Goal: Task Accomplishment & Management: Complete application form

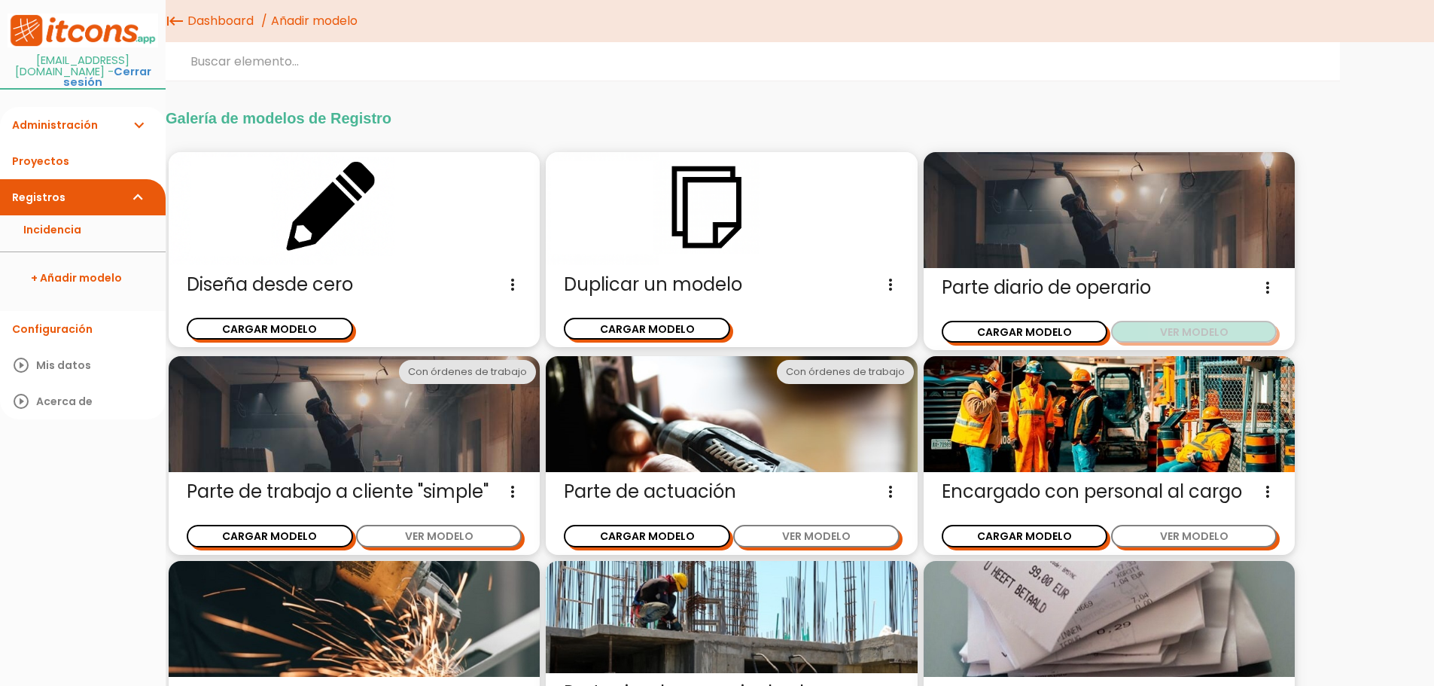
click at [1163, 338] on button "VER MODELO" at bounding box center [1194, 332] width 166 height 22
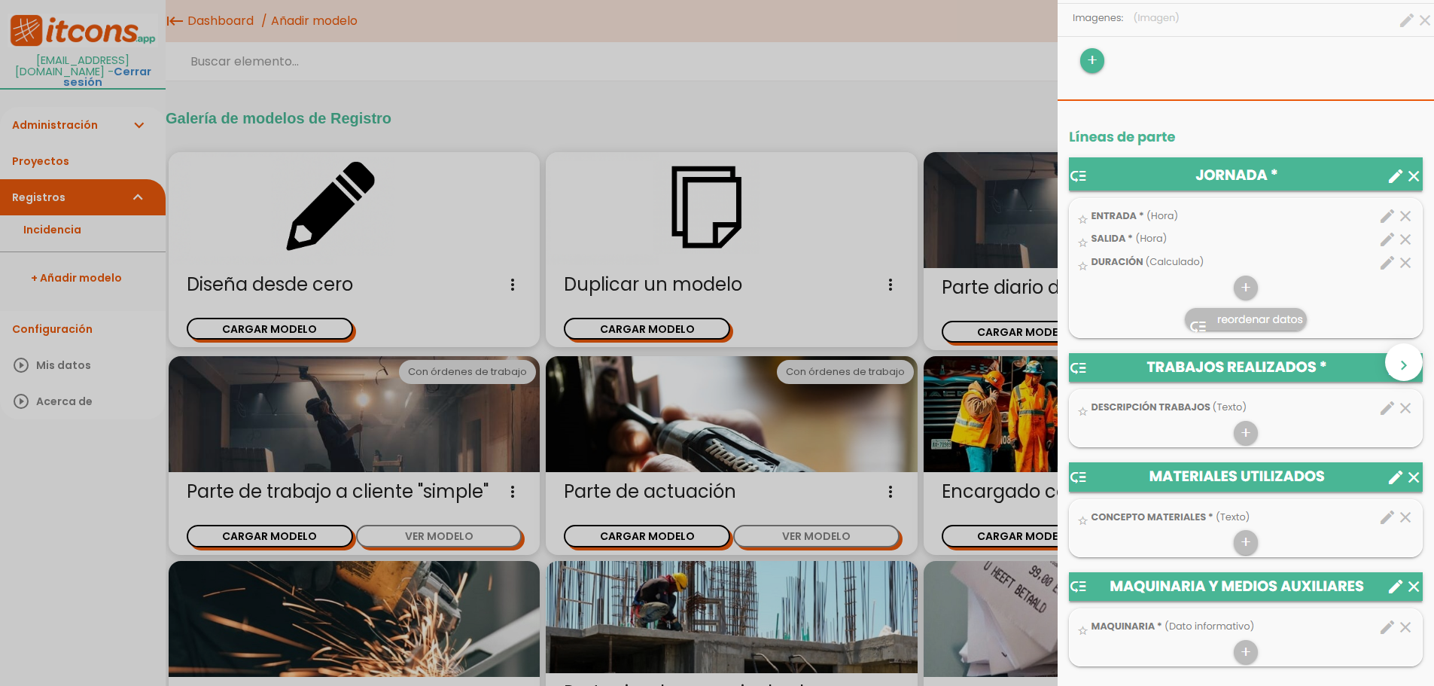
scroll to position [376, 0]
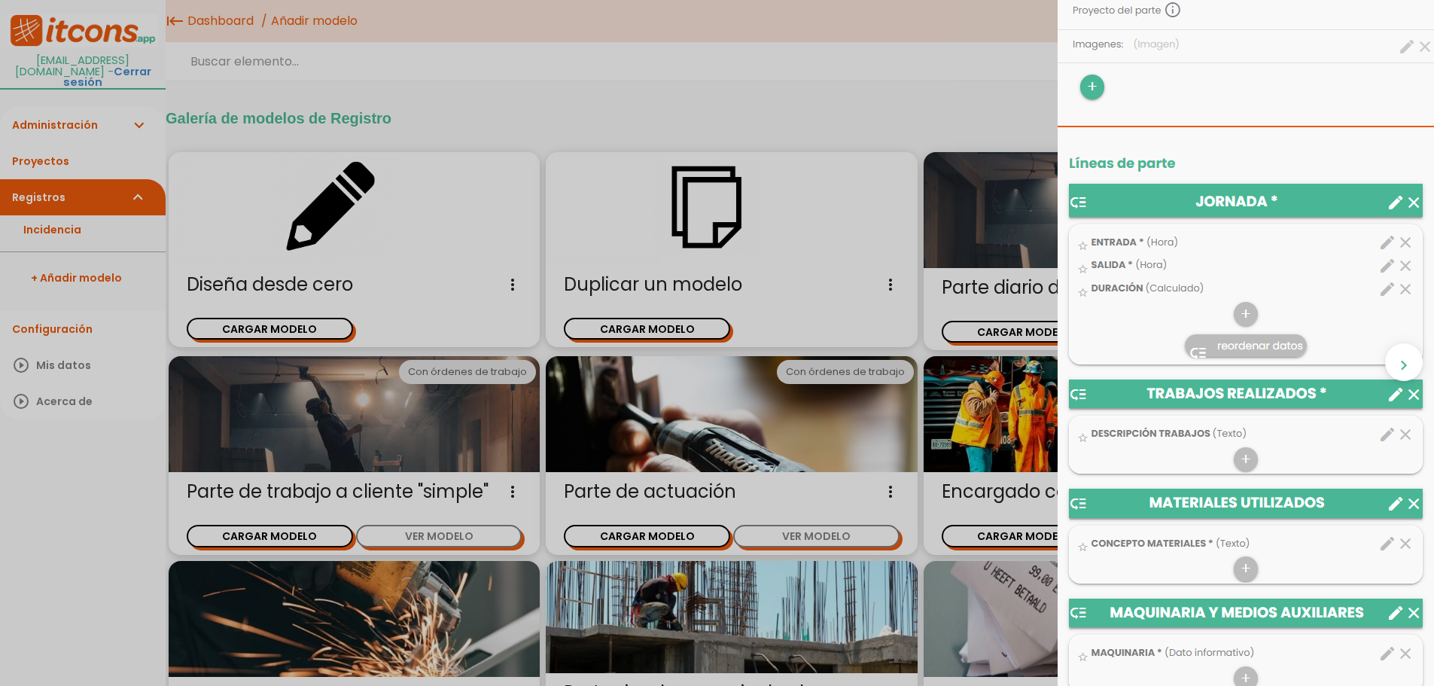
click at [1402, 205] on img at bounding box center [1245, 591] width 376 height 1850
click at [926, 67] on div "close CARGAR MODELO chevron_right" at bounding box center [717, 343] width 1434 height 686
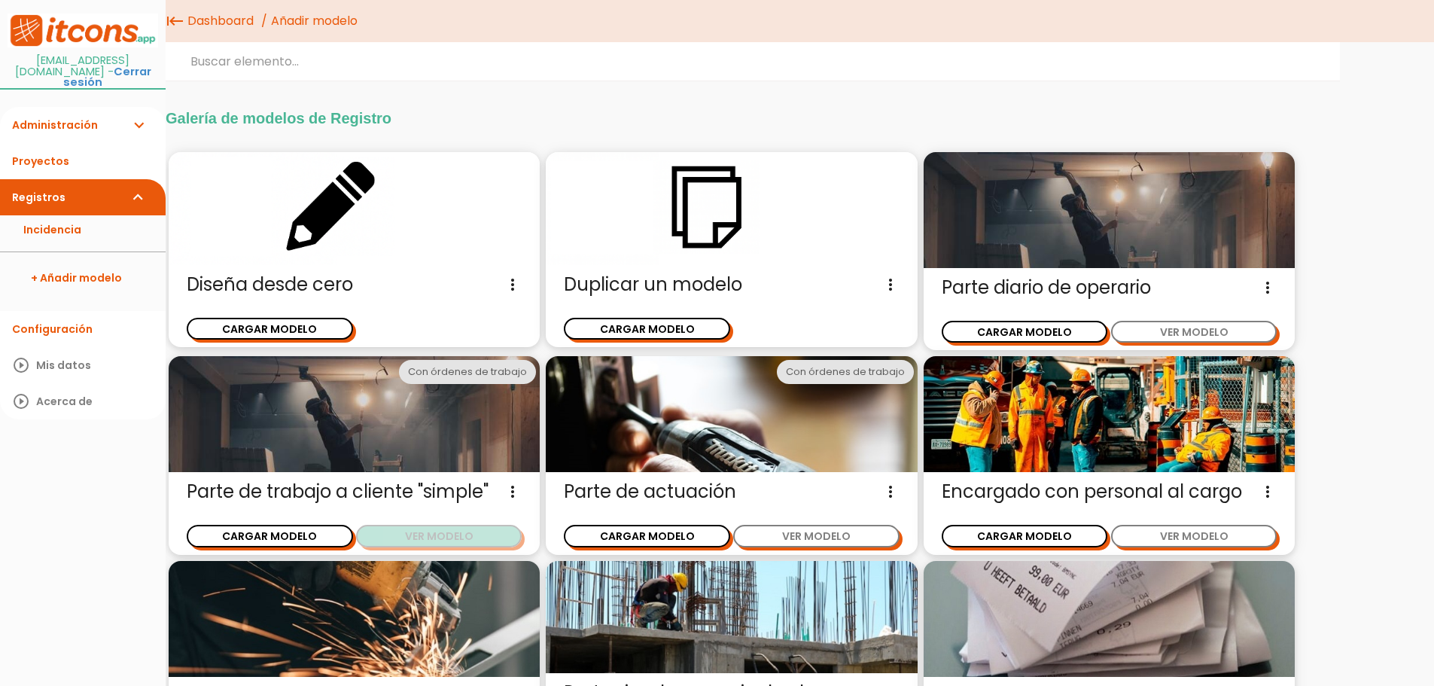
click at [445, 538] on button "VER MODELO" at bounding box center [439, 535] width 166 height 22
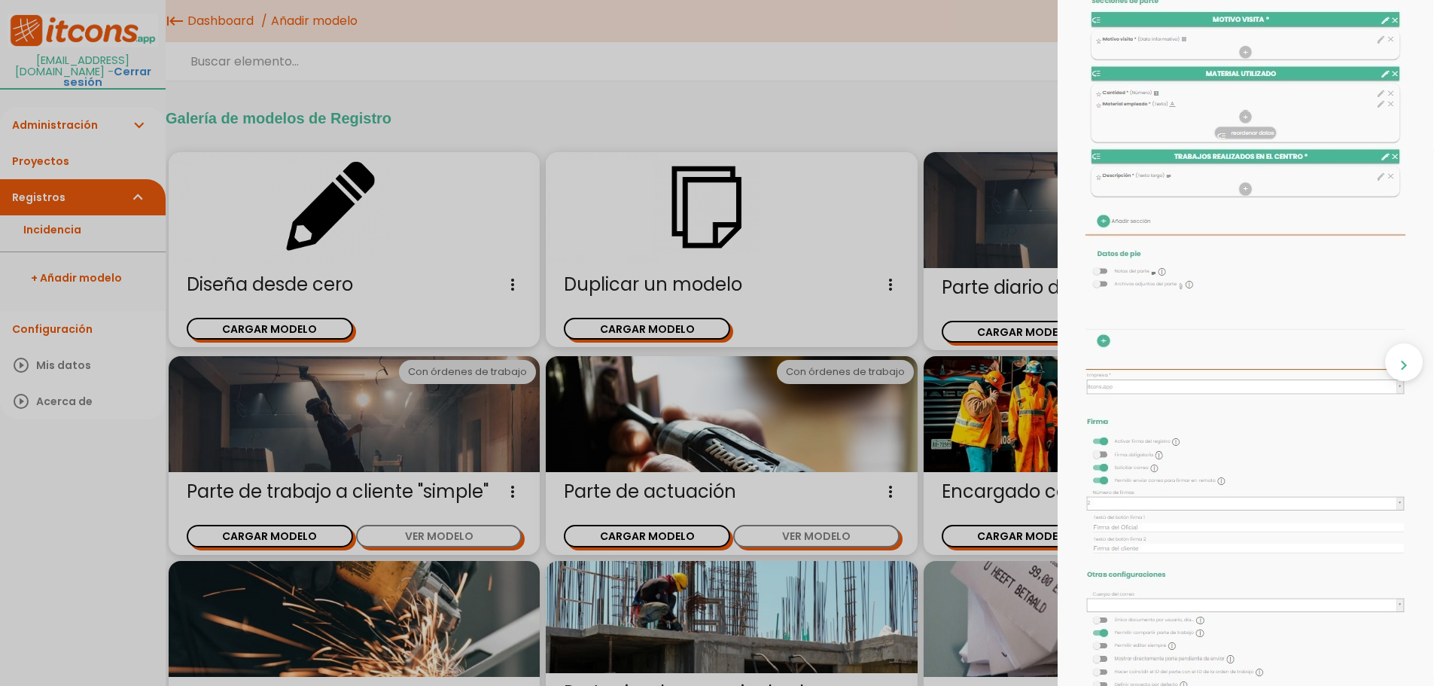
click at [936, 105] on div "close CARGAR MODELO chevron_right" at bounding box center [717, 343] width 1434 height 686
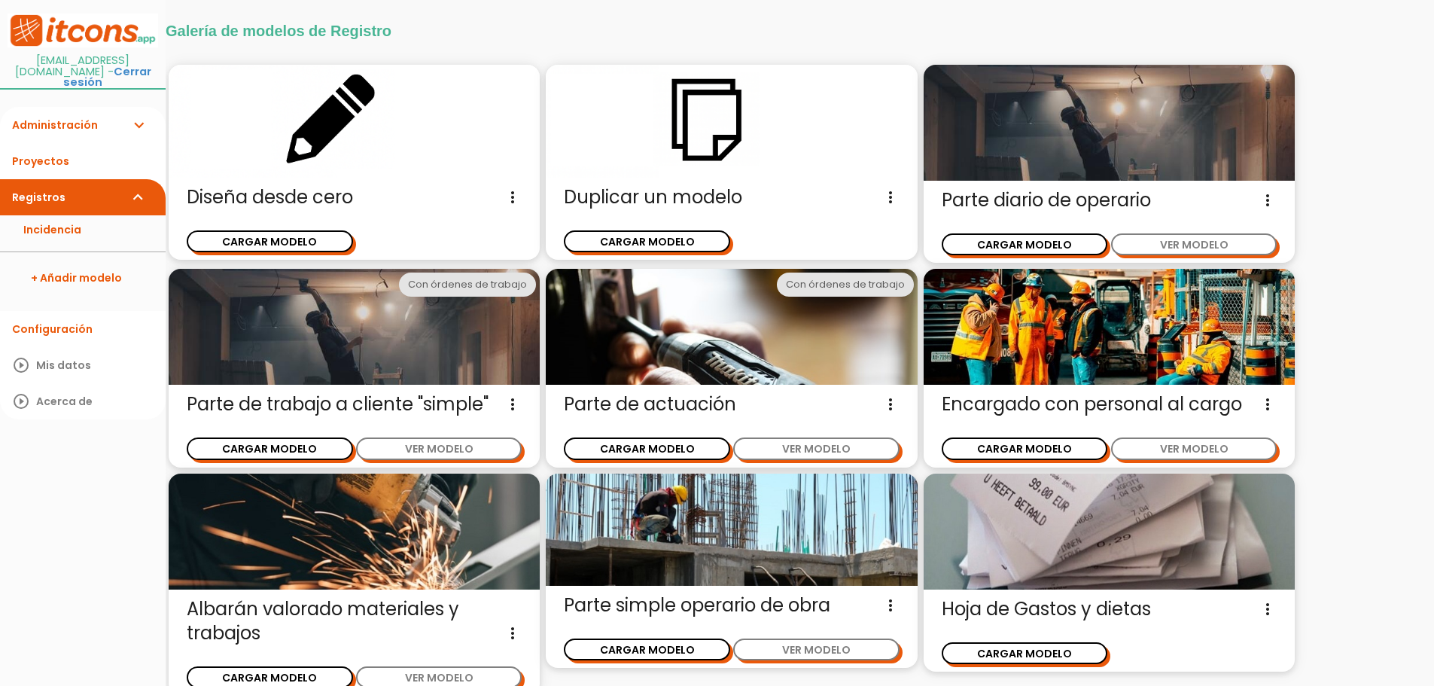
scroll to position [262, 0]
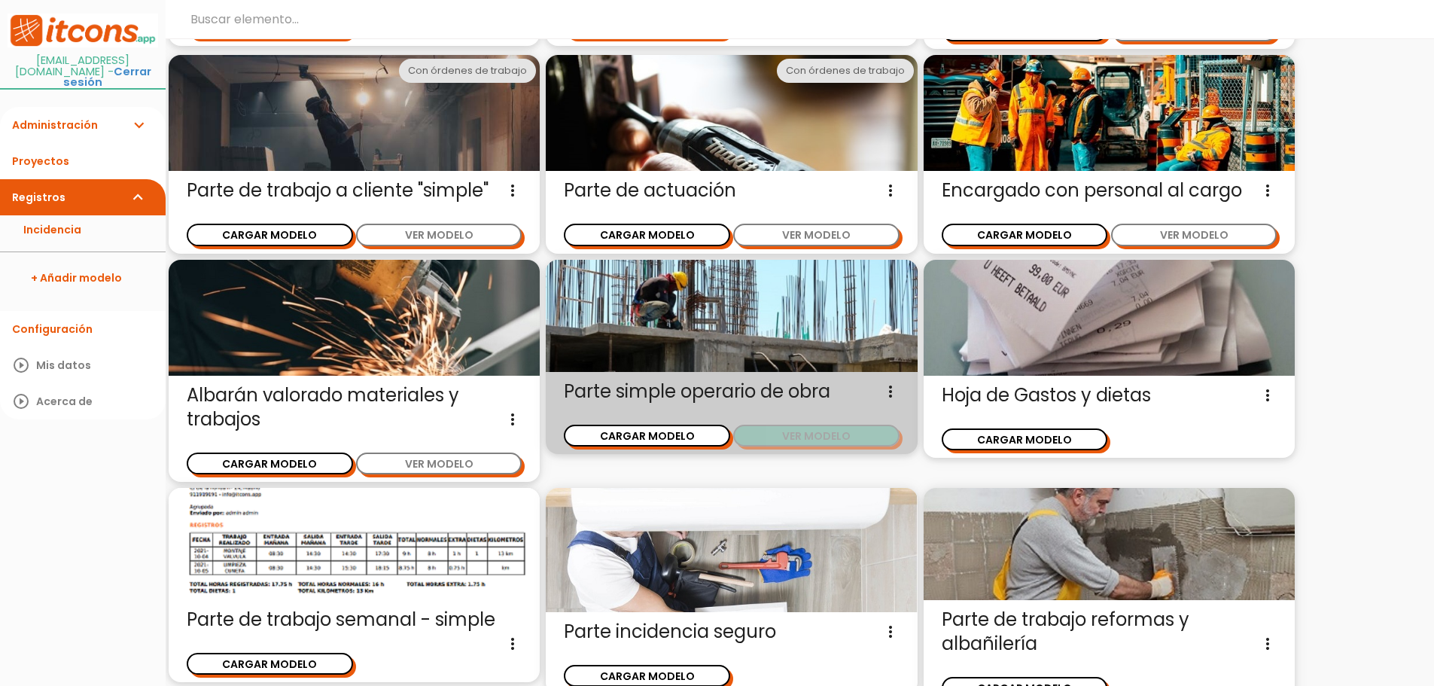
click at [843, 436] on button "VER MODELO" at bounding box center [816, 435] width 166 height 22
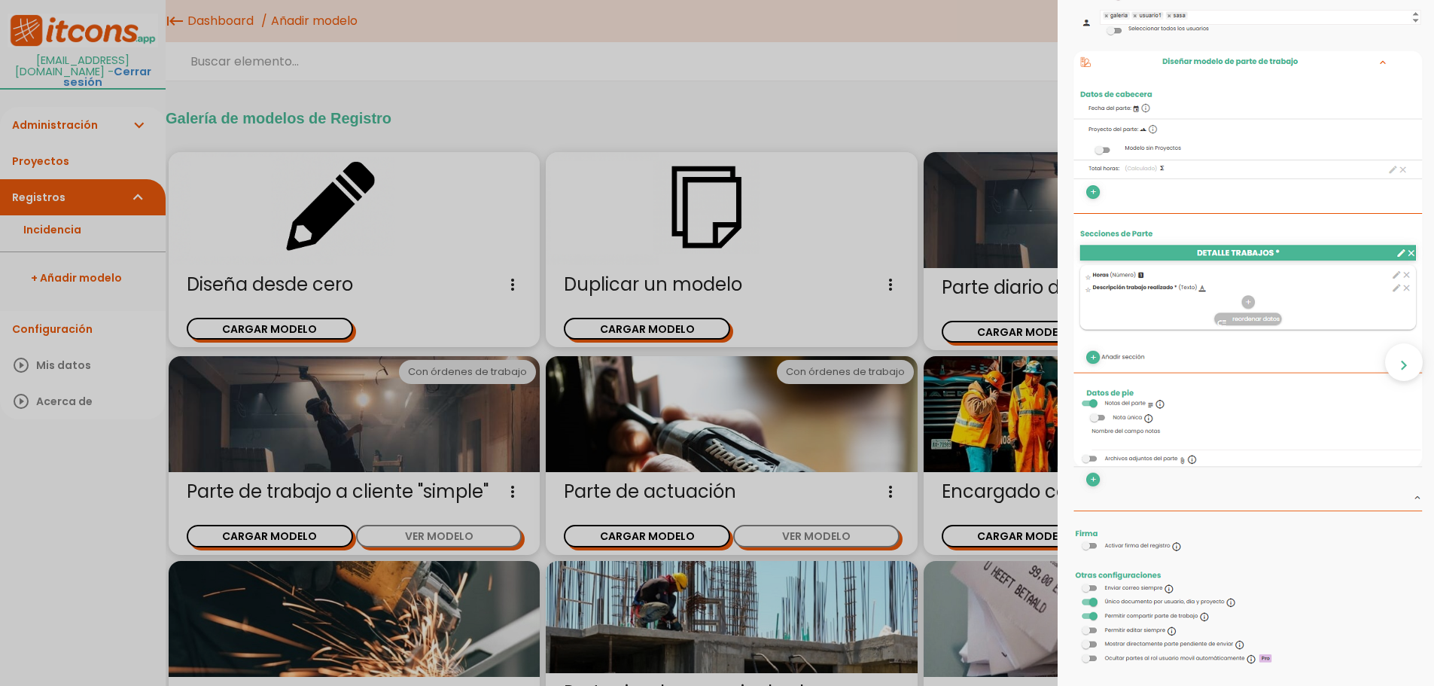
click at [875, 87] on div "close CARGAR MODELO chevron_right" at bounding box center [717, 343] width 1434 height 686
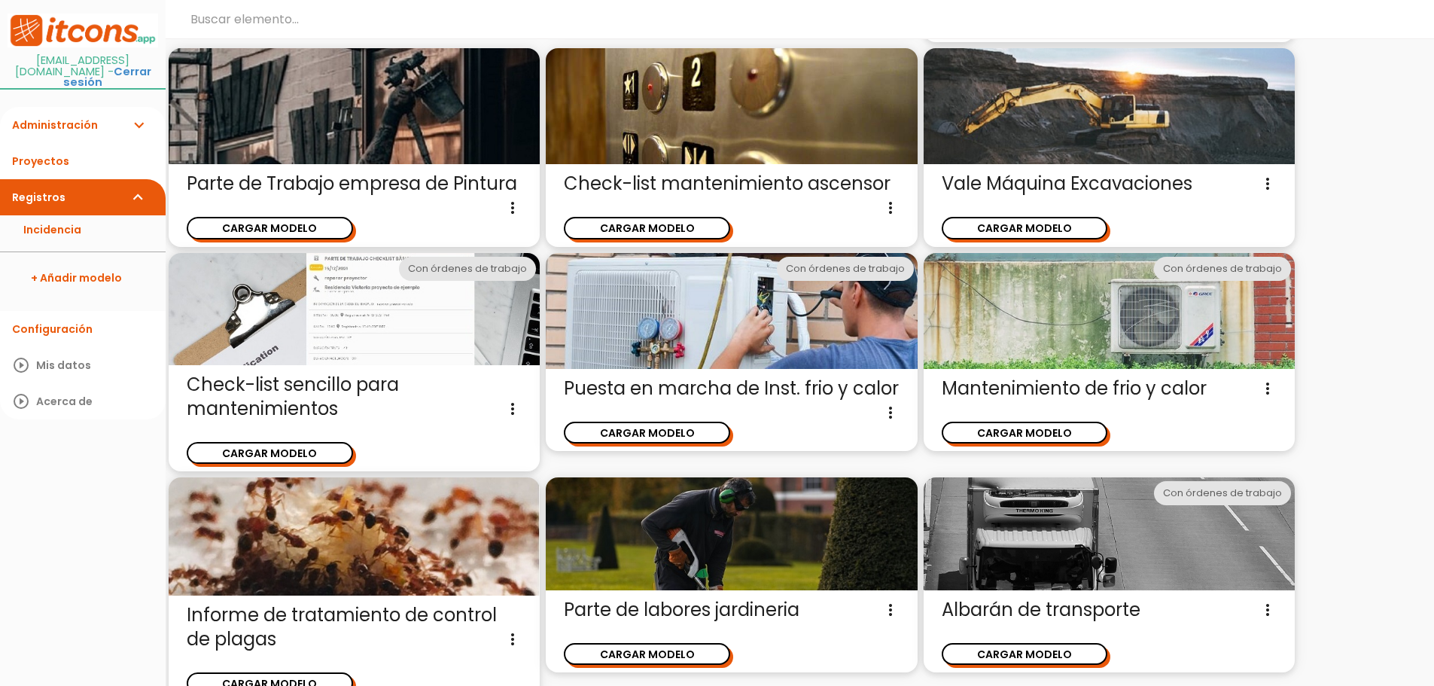
scroll to position [939, 0]
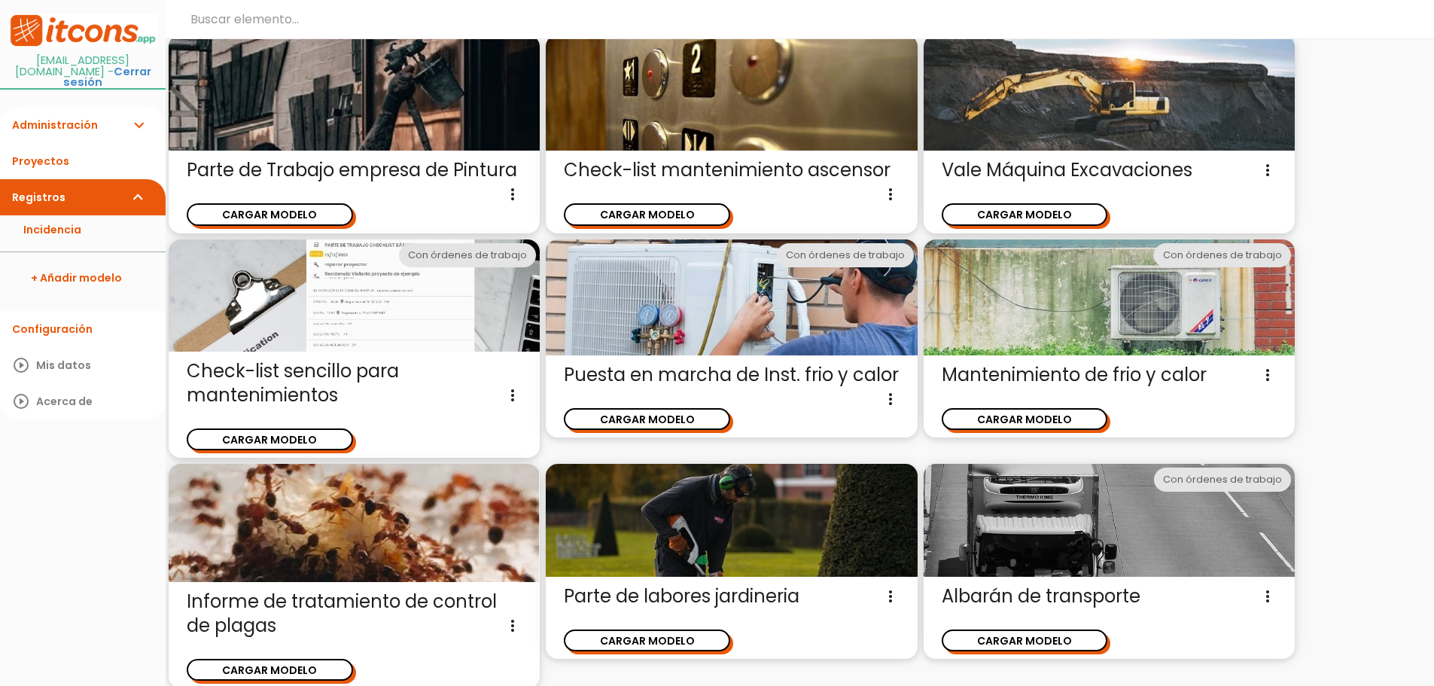
click at [453, 333] on img at bounding box center [354, 295] width 371 height 113
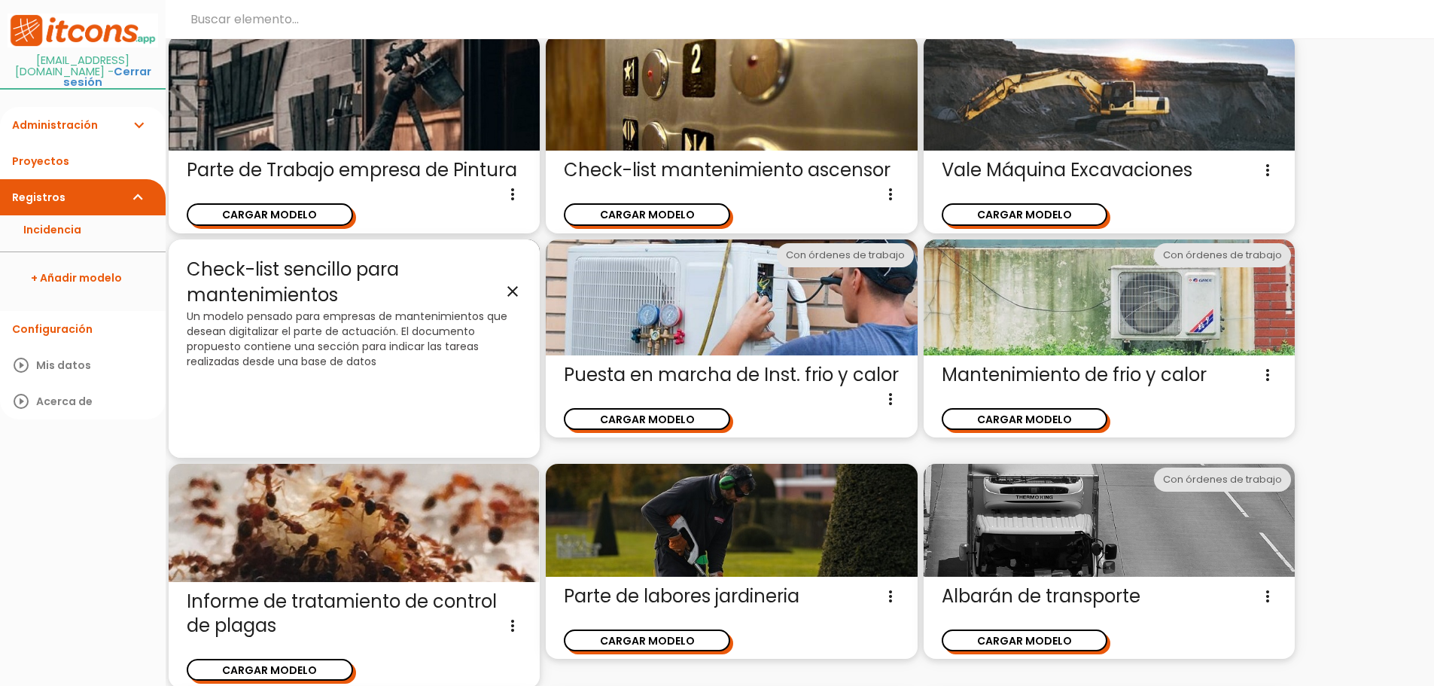
click at [511, 290] on icon "close" at bounding box center [512, 292] width 18 height 18
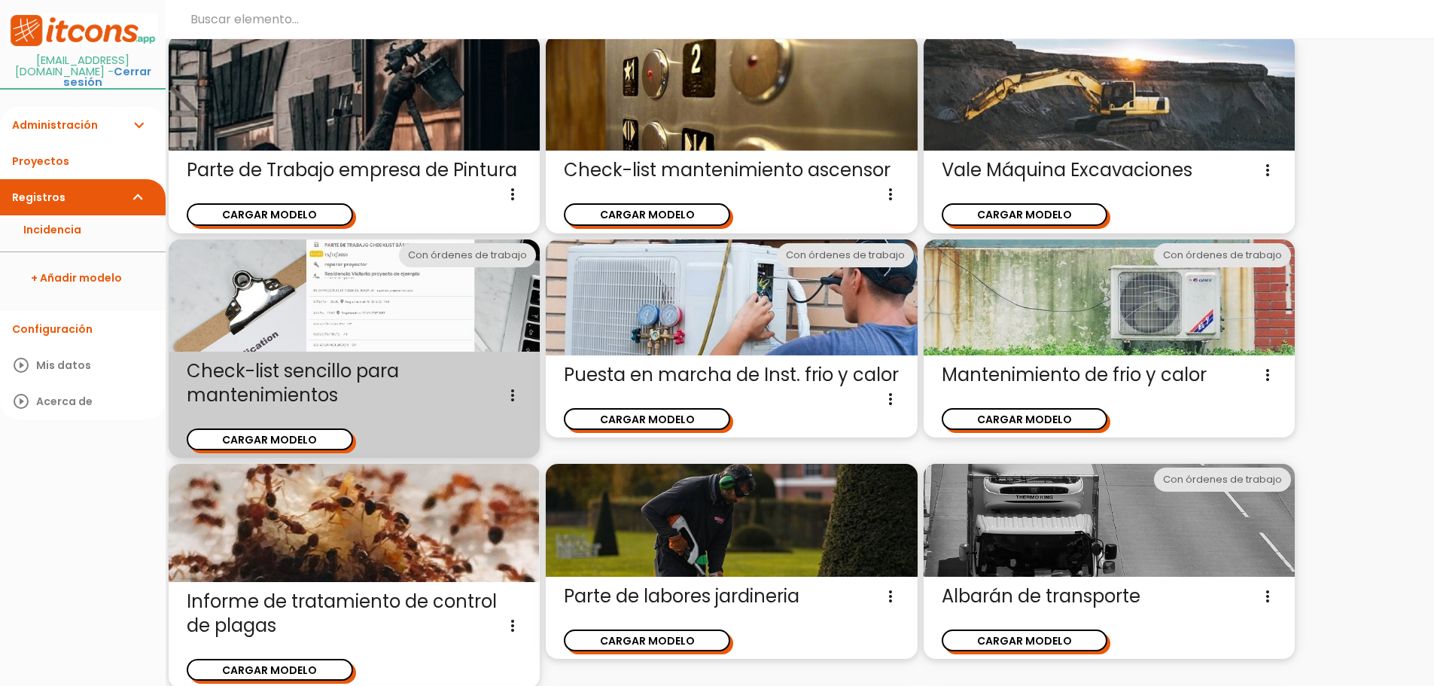
click at [280, 427] on div "CARGAR MODELO" at bounding box center [271, 431] width 168 height 37
click at [288, 438] on button "CARGAR MODELO" at bounding box center [270, 439] width 166 height 22
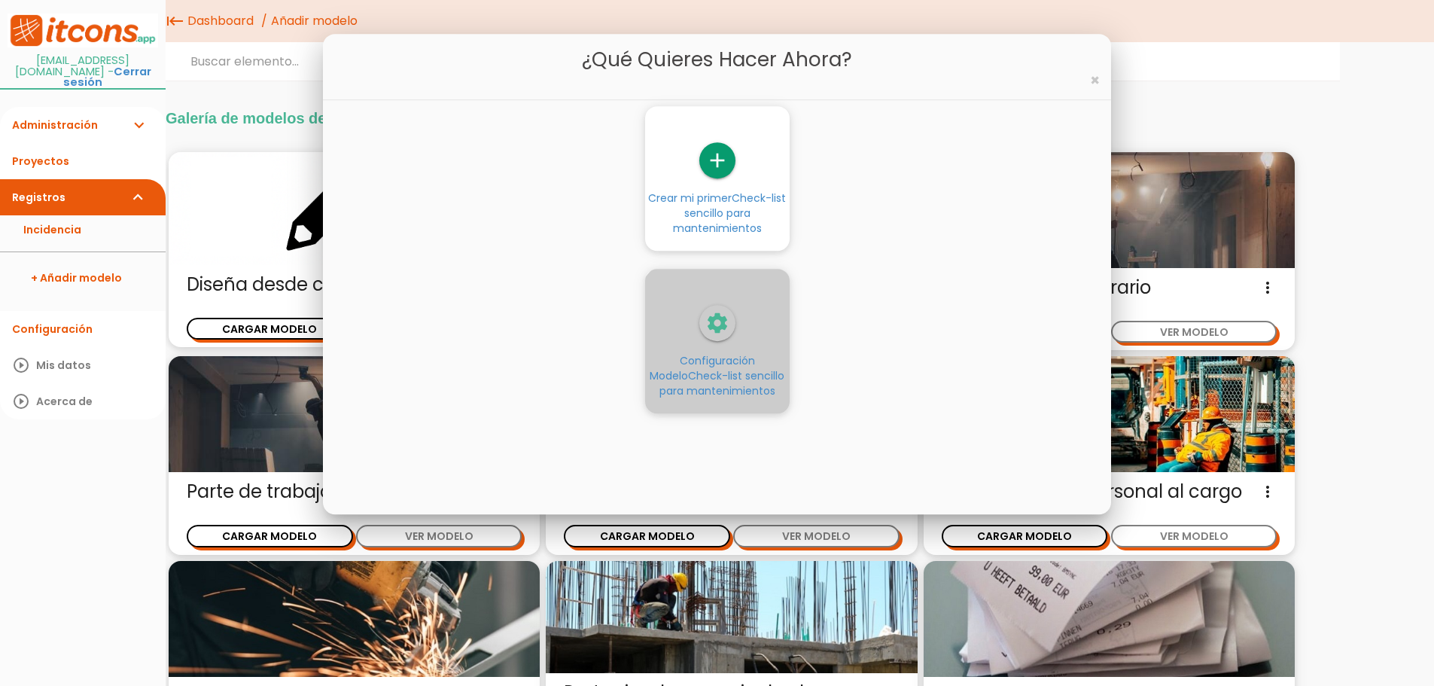
click at [758, 367] on span "Configuración Modelo Check-list sencillo para mantenimientos" at bounding box center [716, 375] width 135 height 45
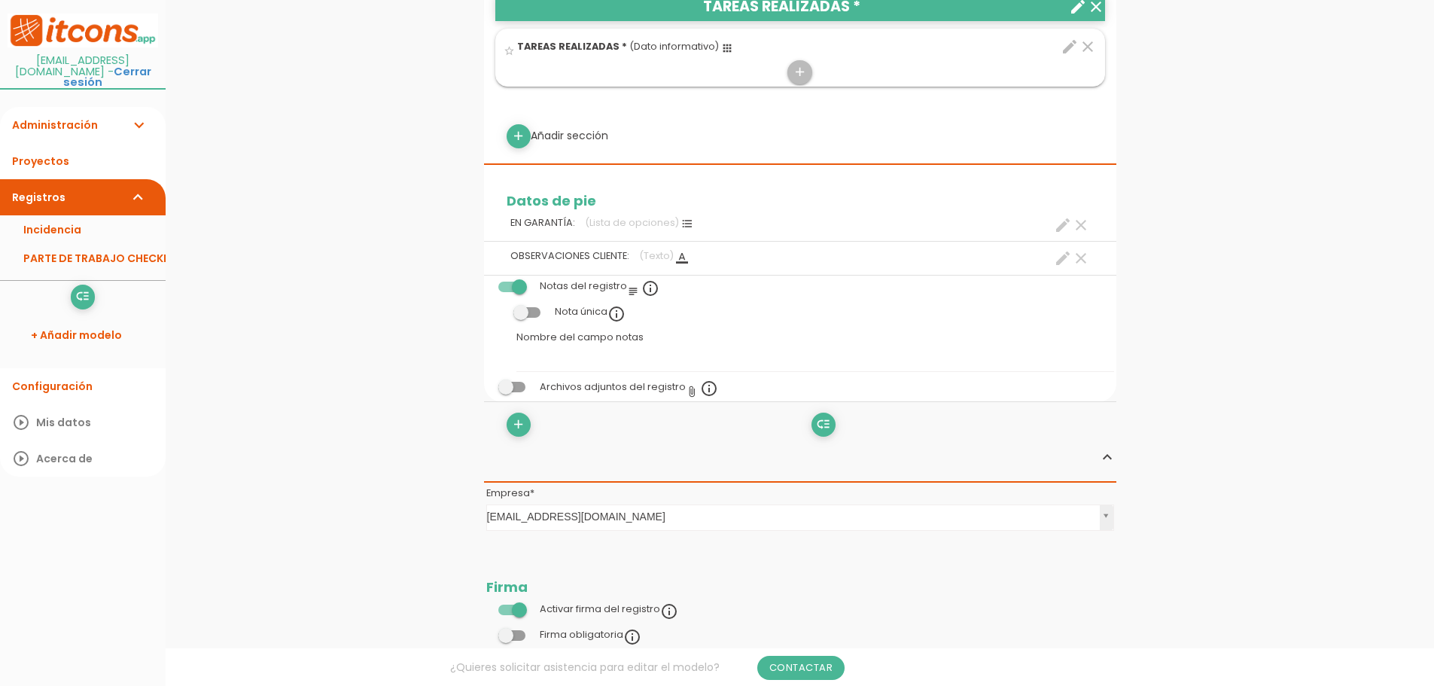
scroll to position [753, 0]
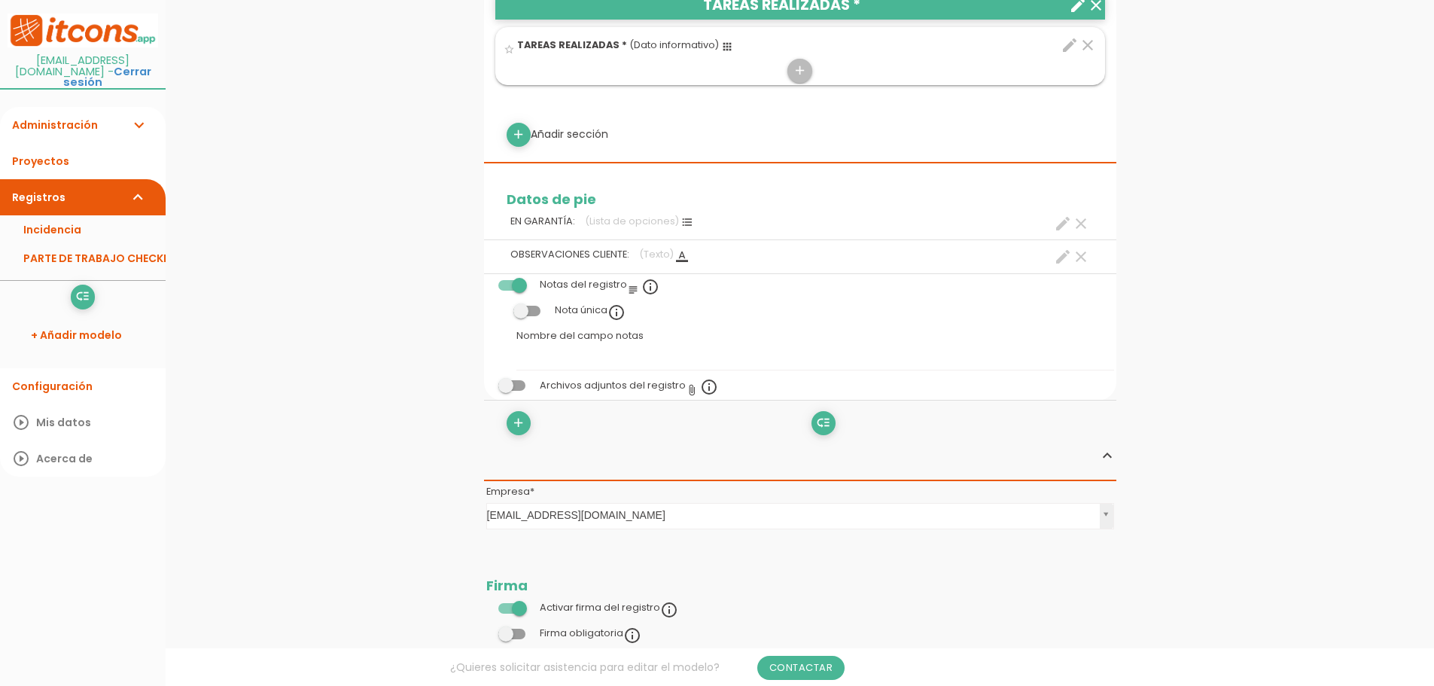
click at [1081, 217] on icon "clear" at bounding box center [1081, 223] width 18 height 18
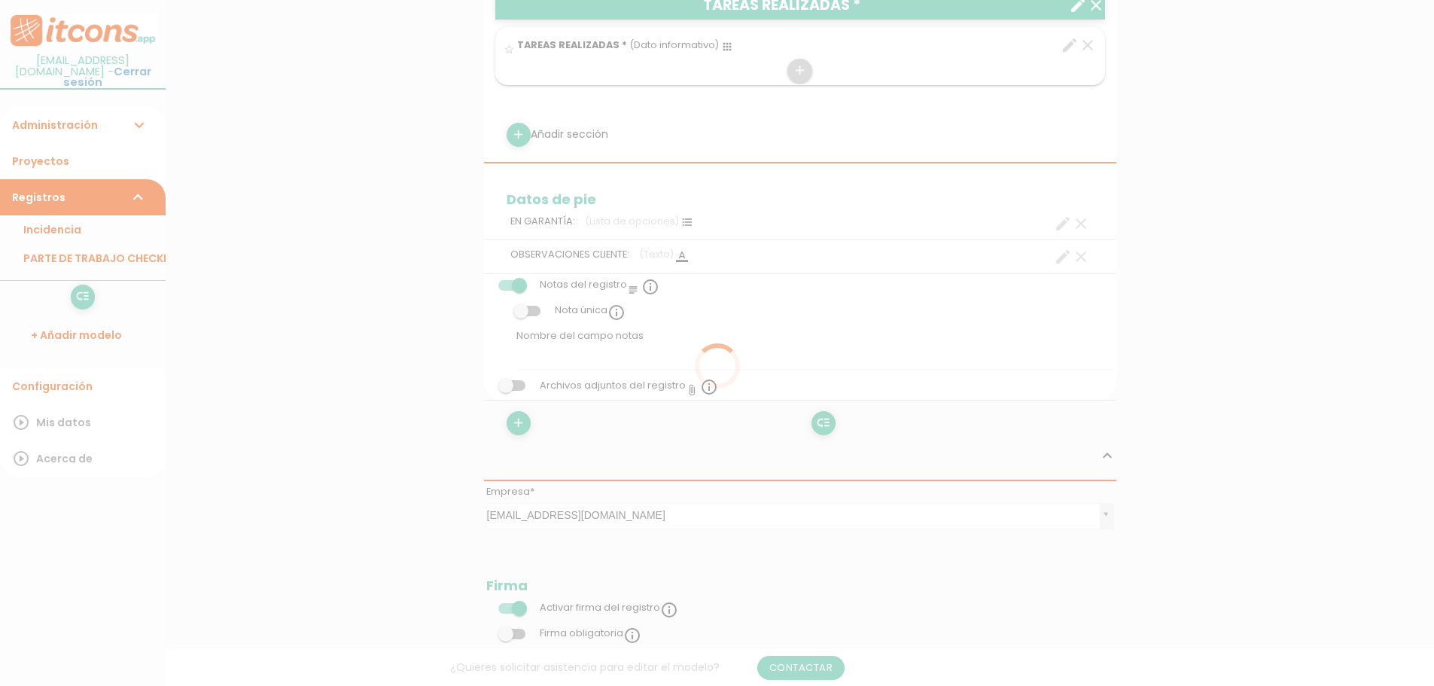
scroll to position [0, 0]
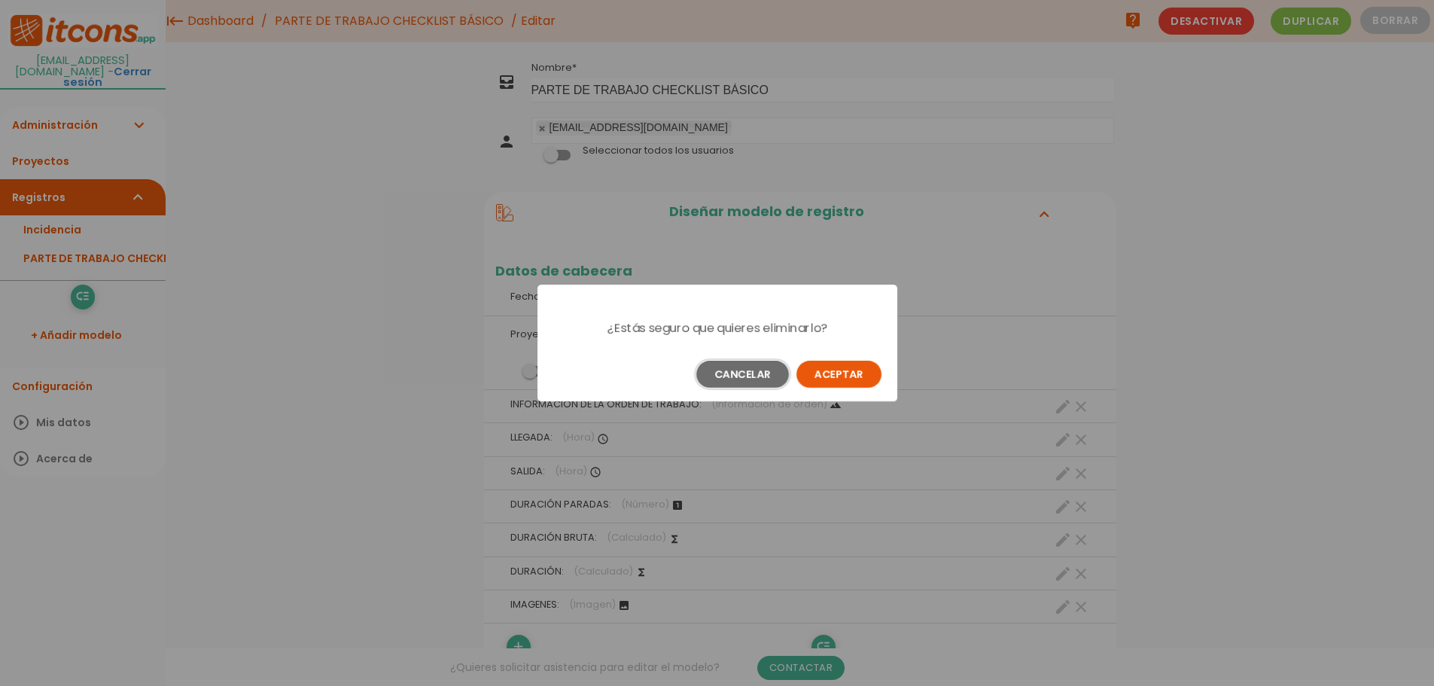
click at [764, 379] on button "Cancelar" at bounding box center [742, 373] width 93 height 27
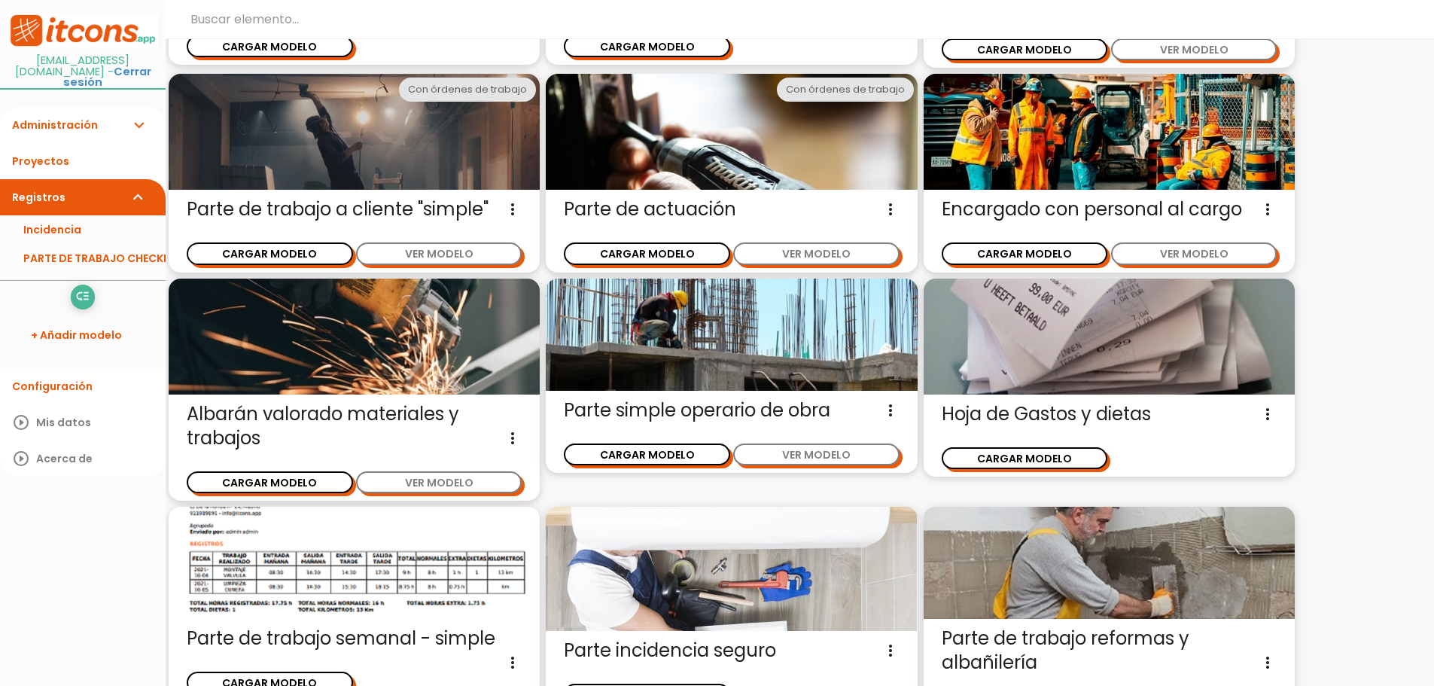
scroll to position [337, 0]
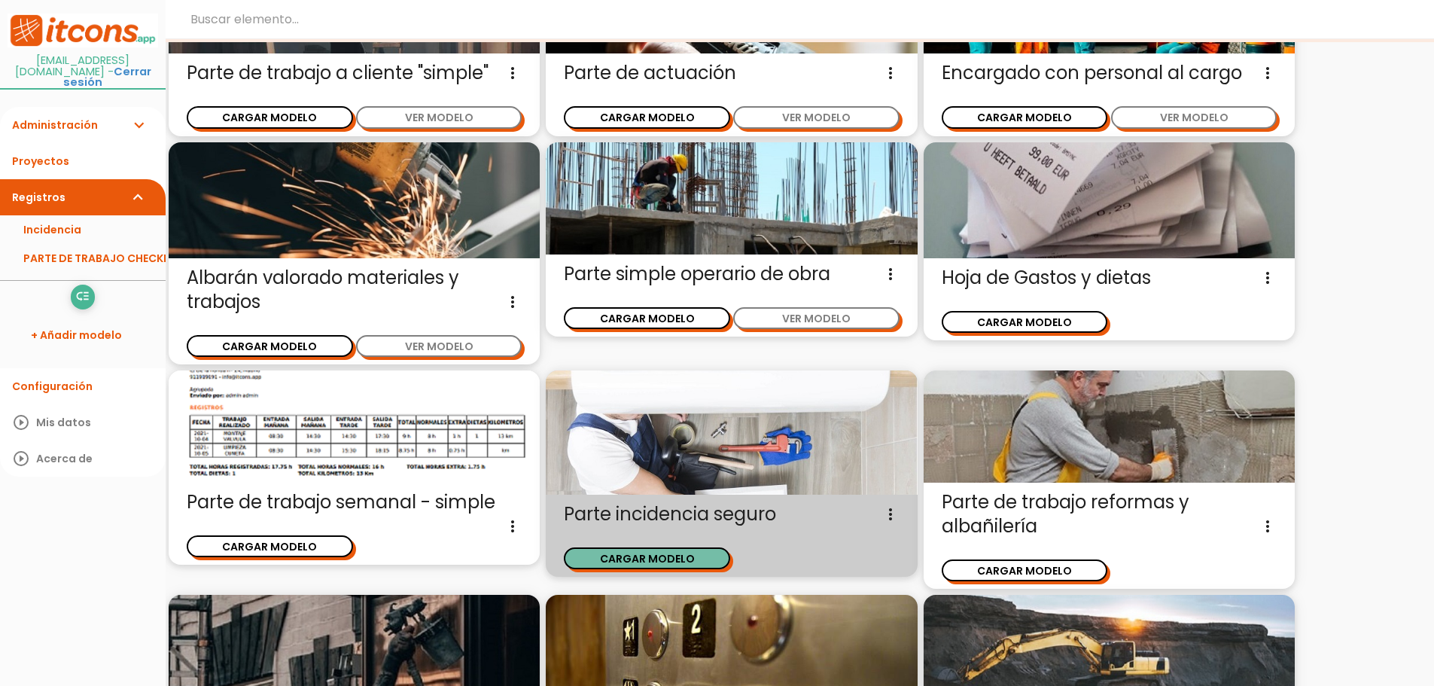
click at [673, 555] on button "CARGAR MODELO" at bounding box center [647, 558] width 166 height 22
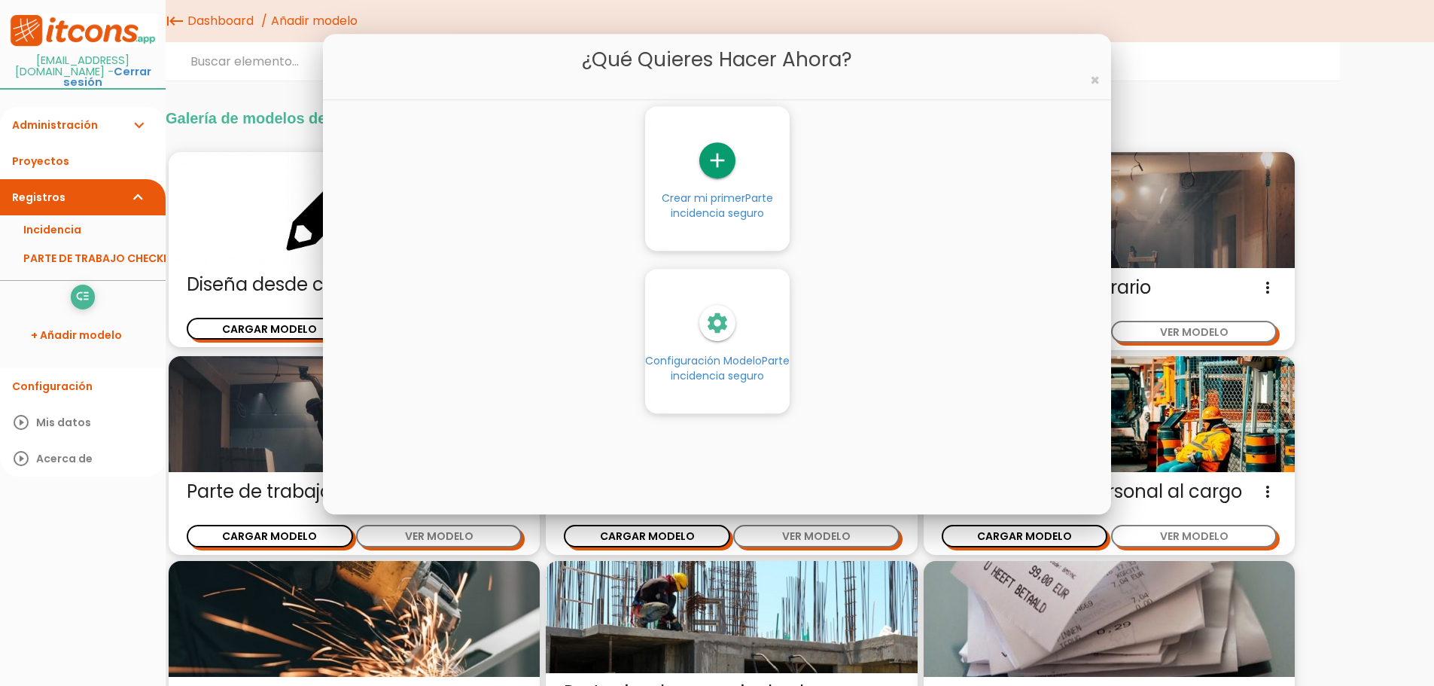
click at [722, 317] on icon "settings" at bounding box center [717, 323] width 36 height 36
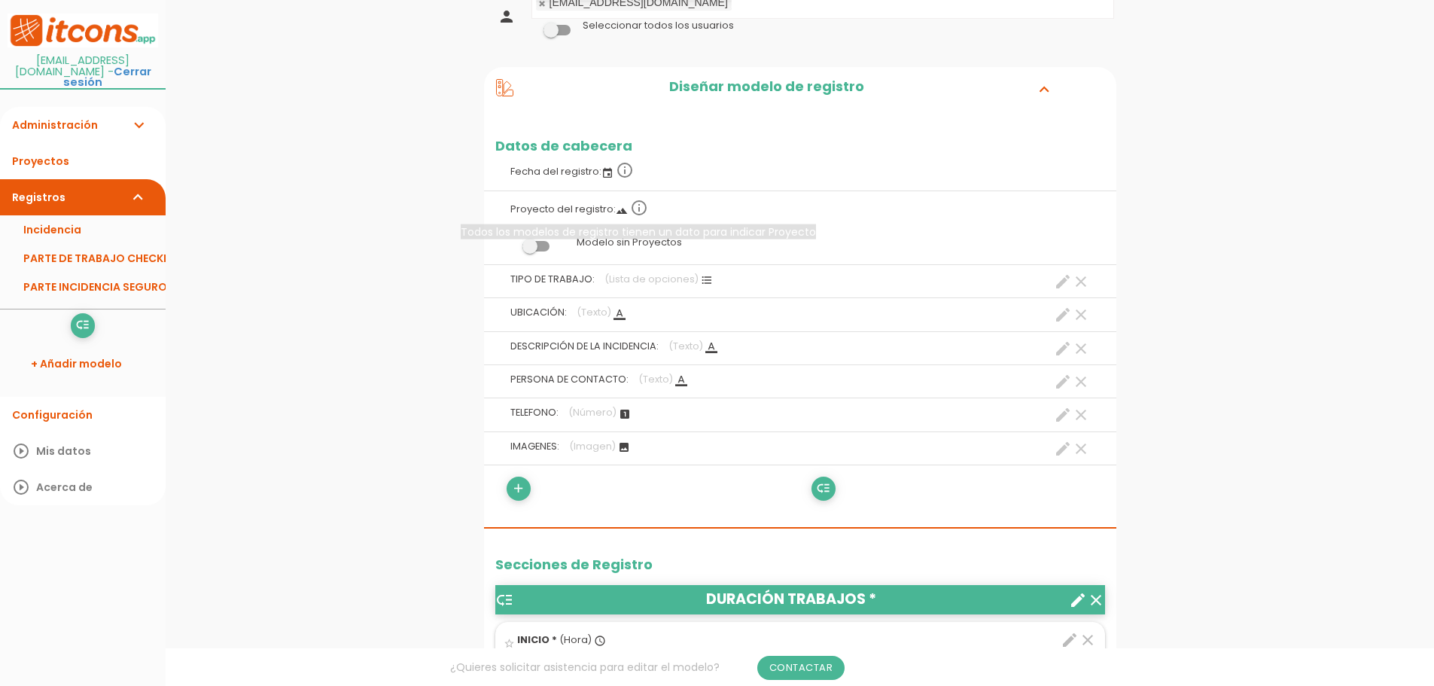
scroll to position [151, 0]
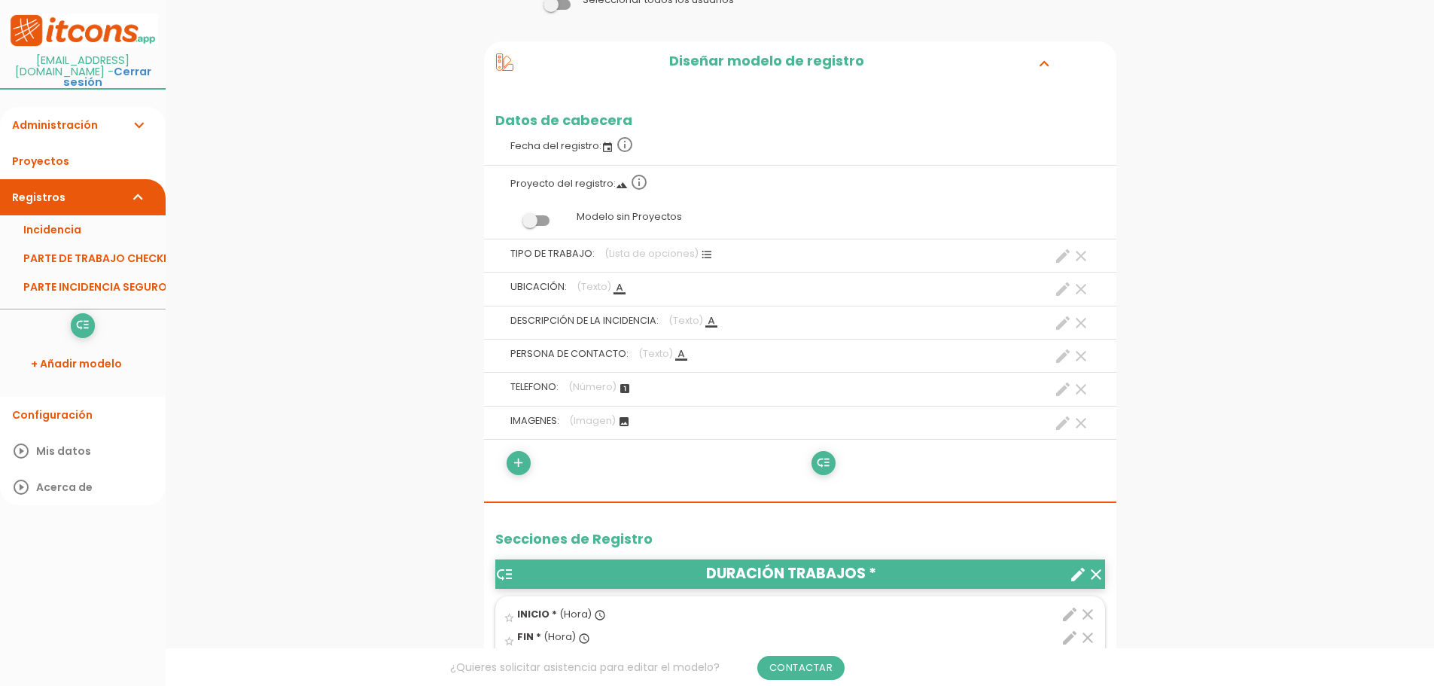
click at [1081, 423] on icon "clear" at bounding box center [1081, 423] width 18 height 18
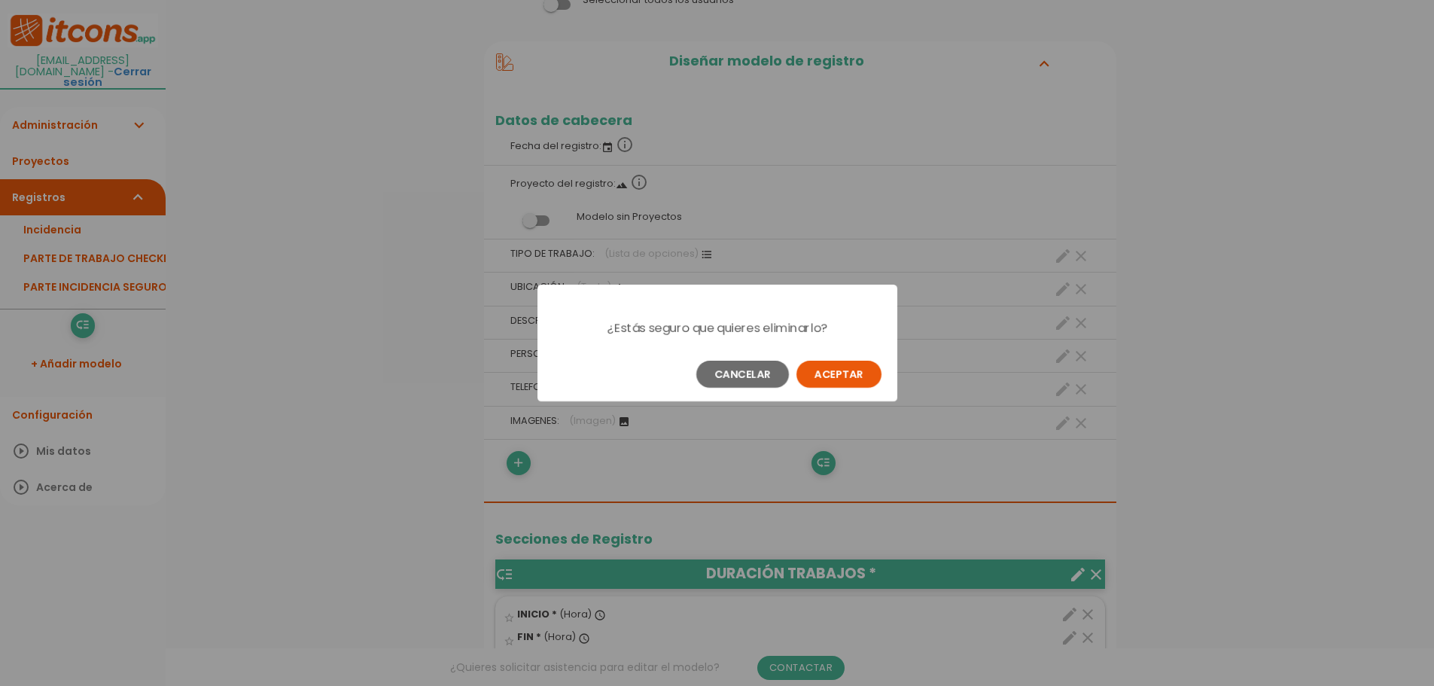
scroll to position [0, 0]
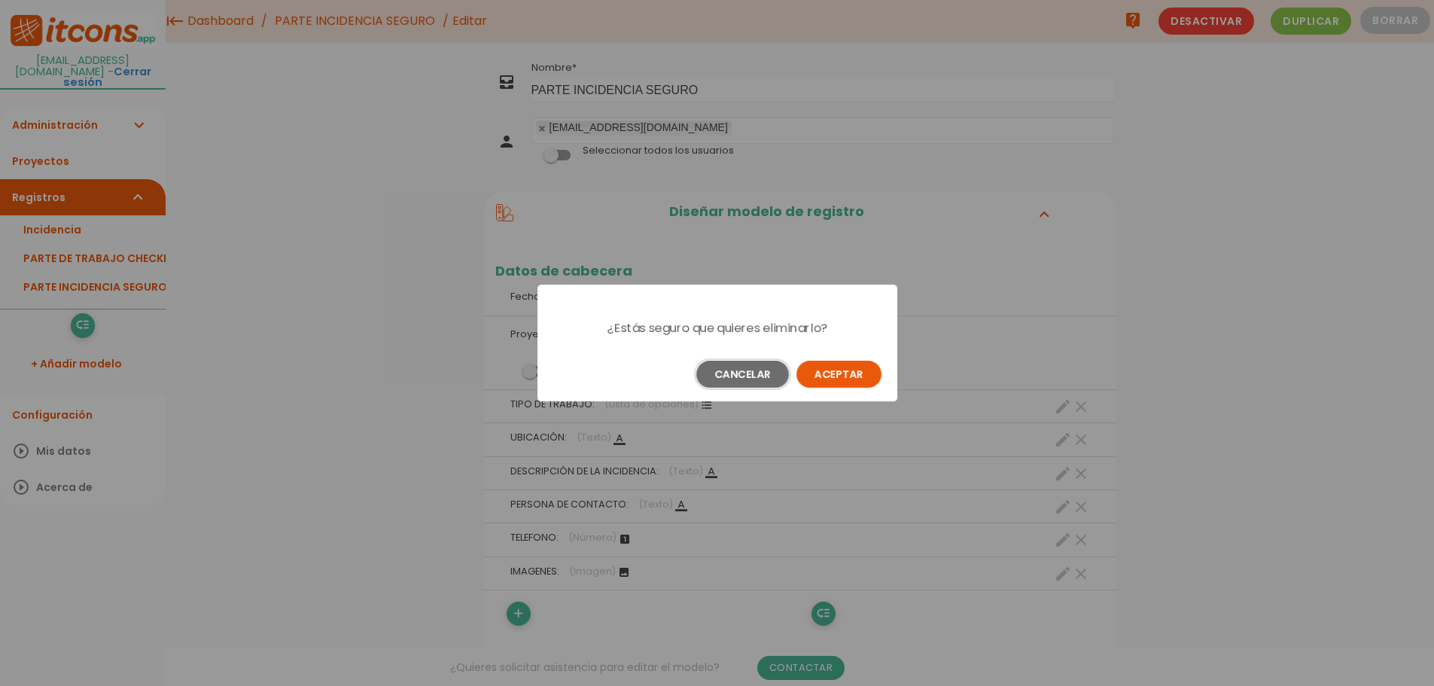
click at [754, 374] on button "Cancelar" at bounding box center [742, 373] width 93 height 27
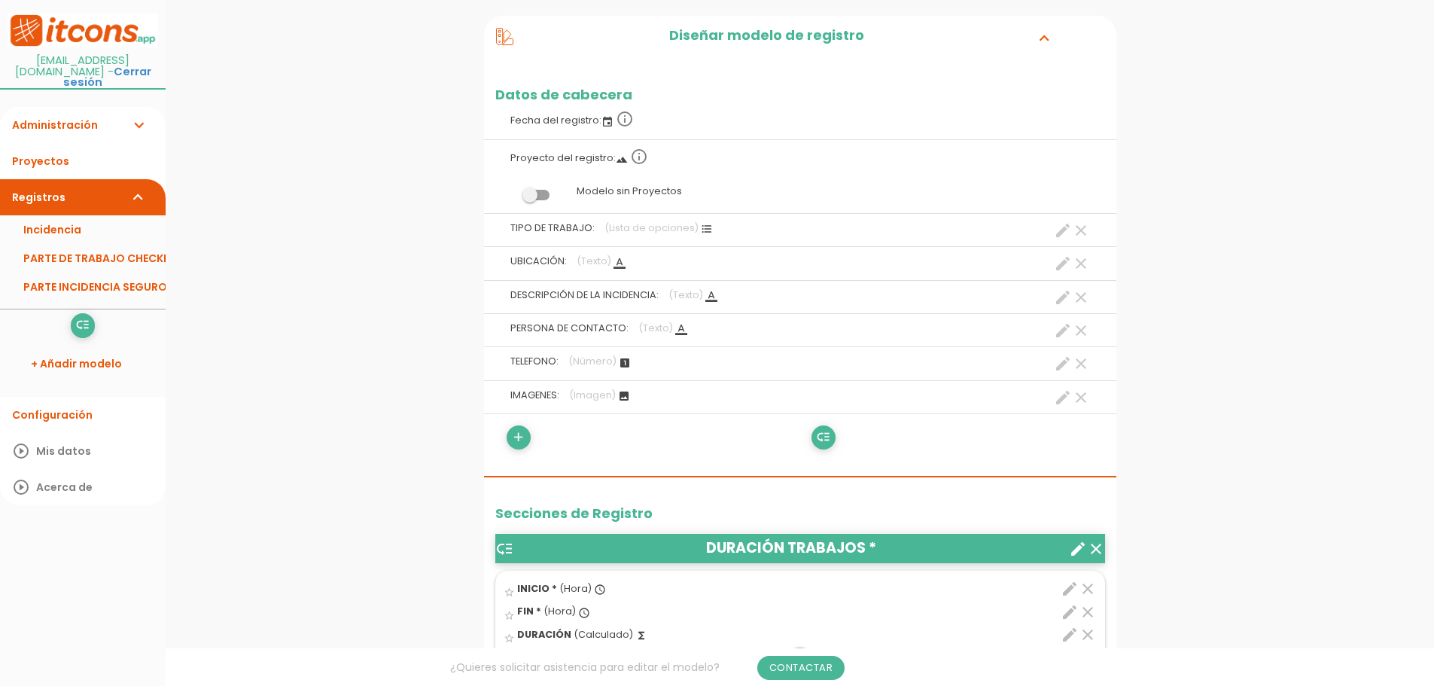
scroll to position [151, 0]
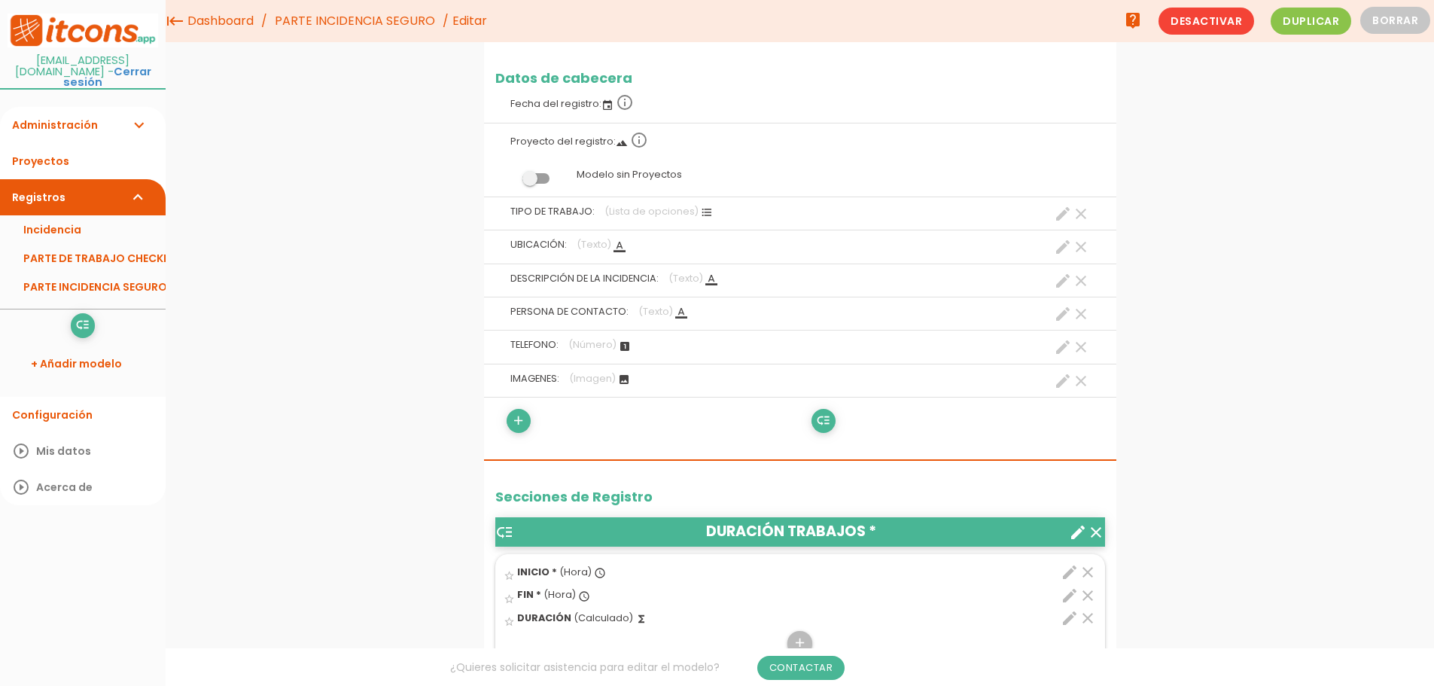
click at [221, 22] on link "Dashboard" at bounding box center [221, 21] width 74 height 42
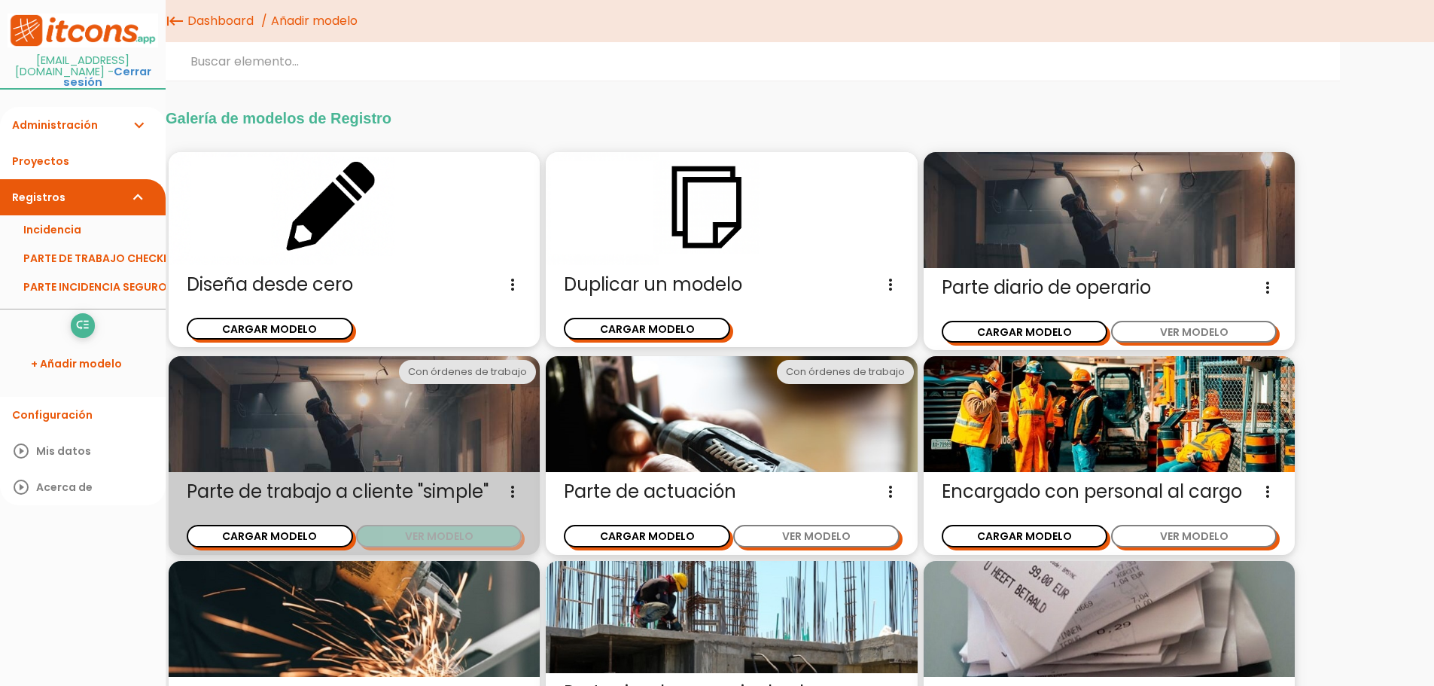
click at [437, 539] on button "VER MODELO" at bounding box center [439, 535] width 166 height 22
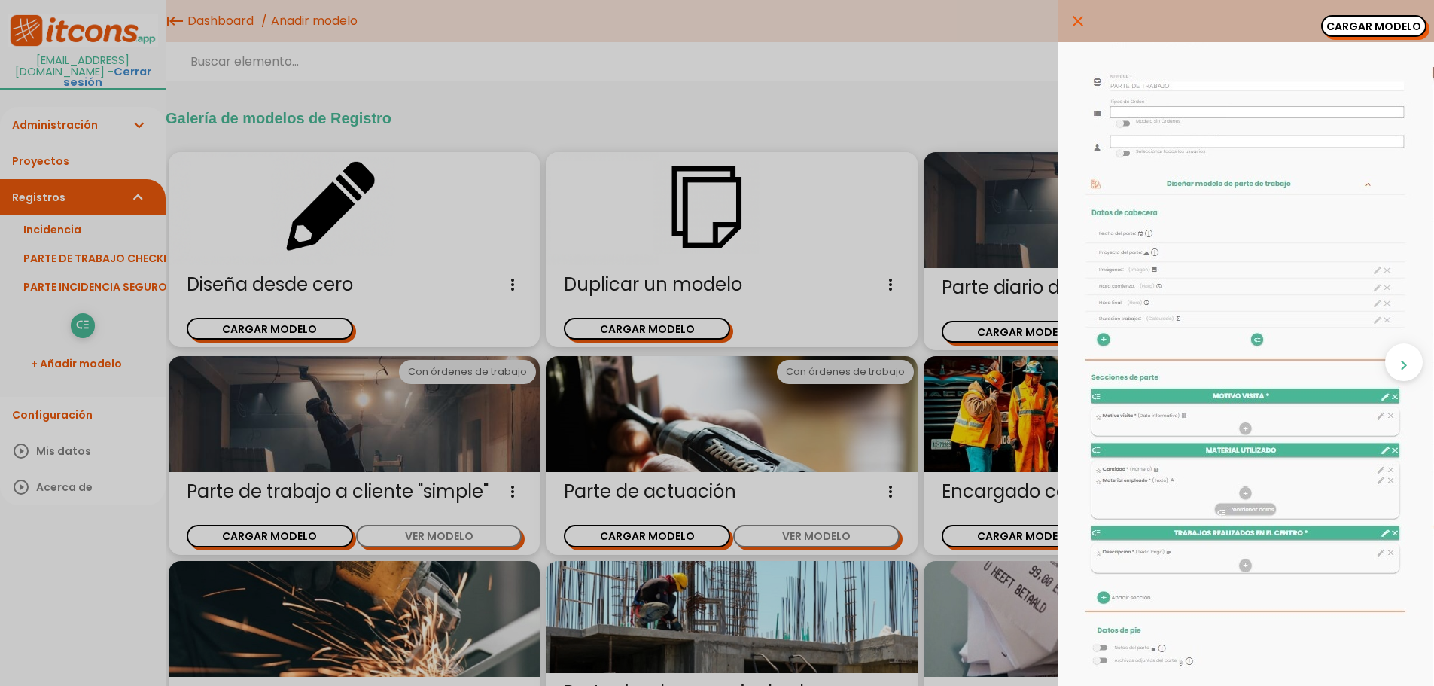
click at [1073, 18] on icon "close" at bounding box center [1078, 21] width 18 height 42
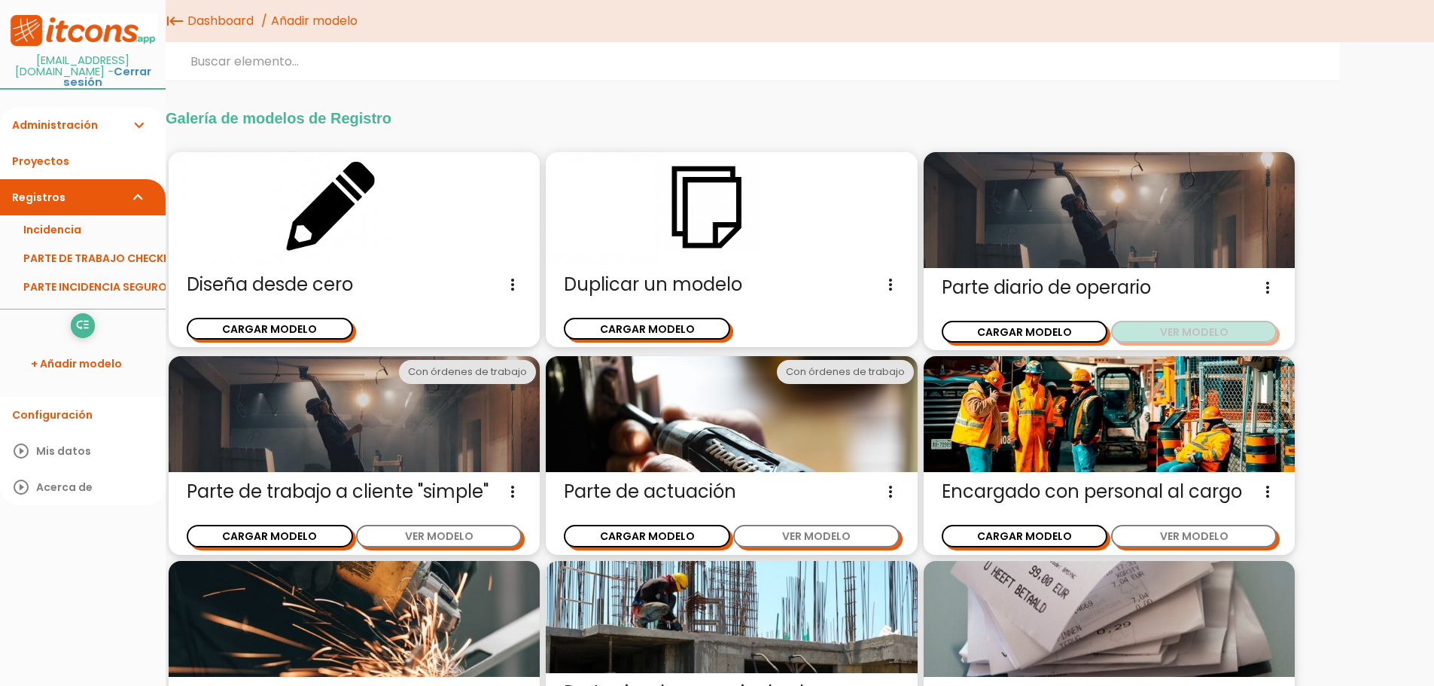
click at [1166, 332] on button "VER MODELO" at bounding box center [1194, 332] width 166 height 22
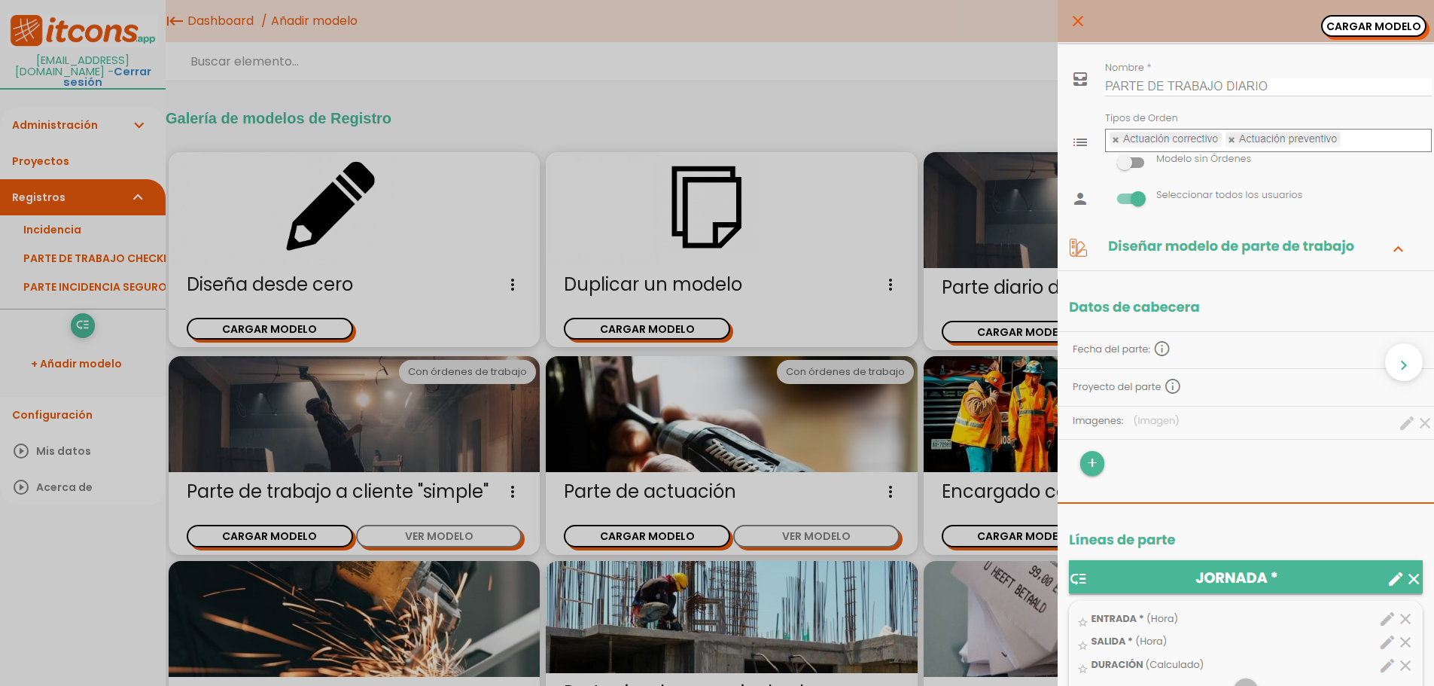
click at [1069, 26] on icon "close" at bounding box center [1078, 21] width 18 height 42
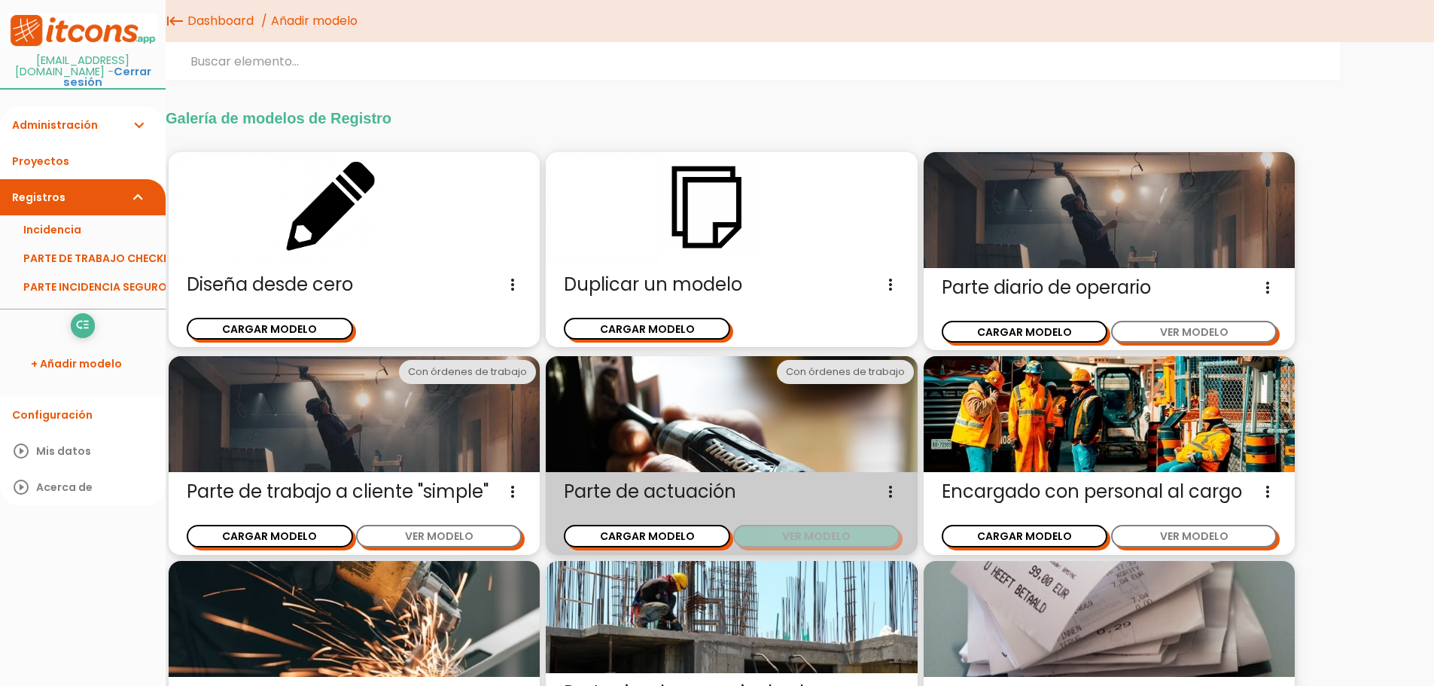
click at [815, 534] on button "VER MODELO" at bounding box center [816, 535] width 166 height 22
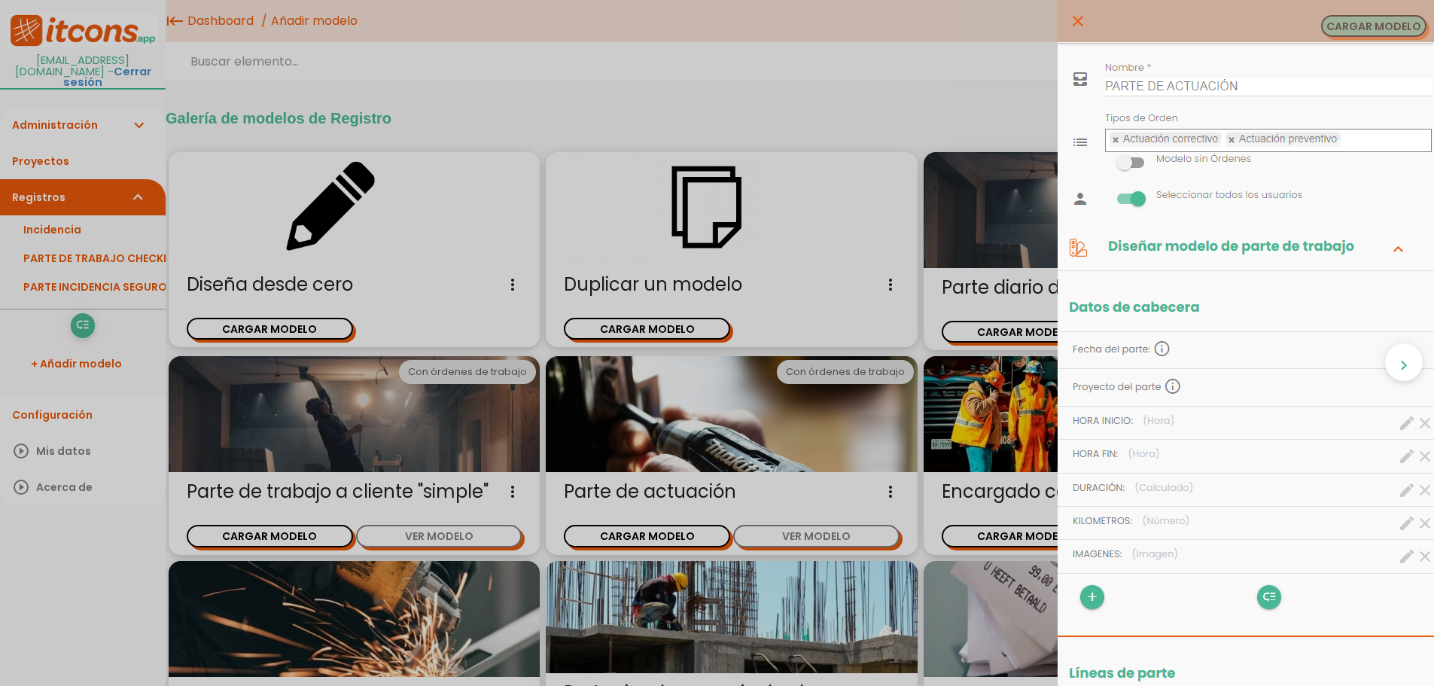
click at [1373, 28] on button "CARGAR MODELO" at bounding box center [1373, 26] width 105 height 22
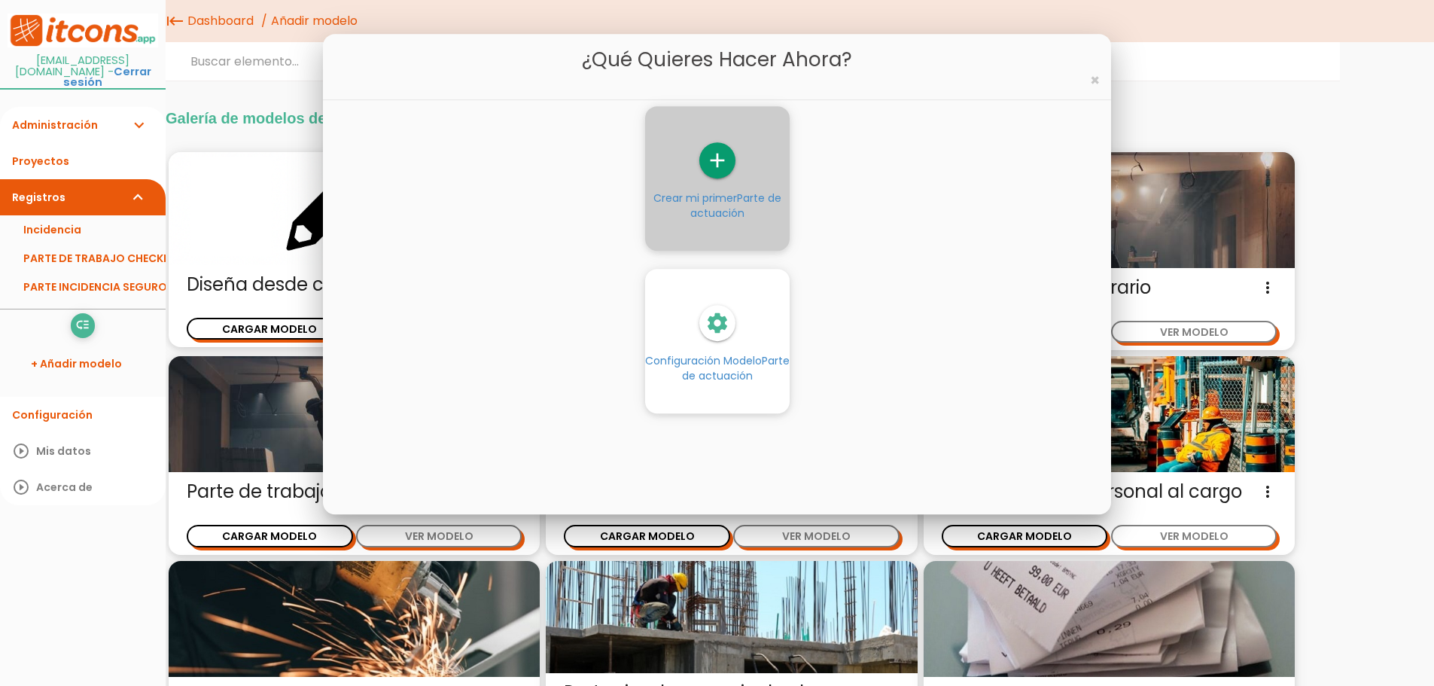
click at [709, 178] on div "add" at bounding box center [717, 160] width 144 height 36
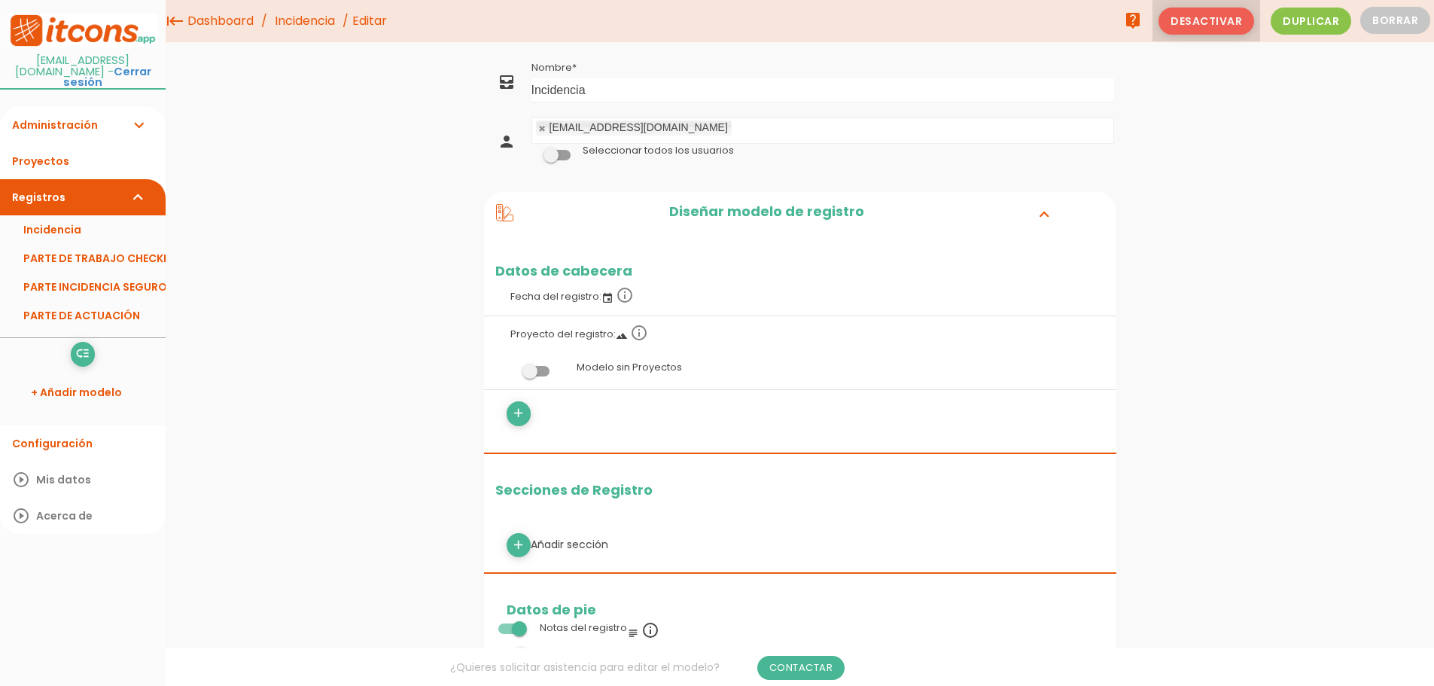
click at [1196, 17] on span "Desactivar" at bounding box center [1206, 21] width 96 height 27
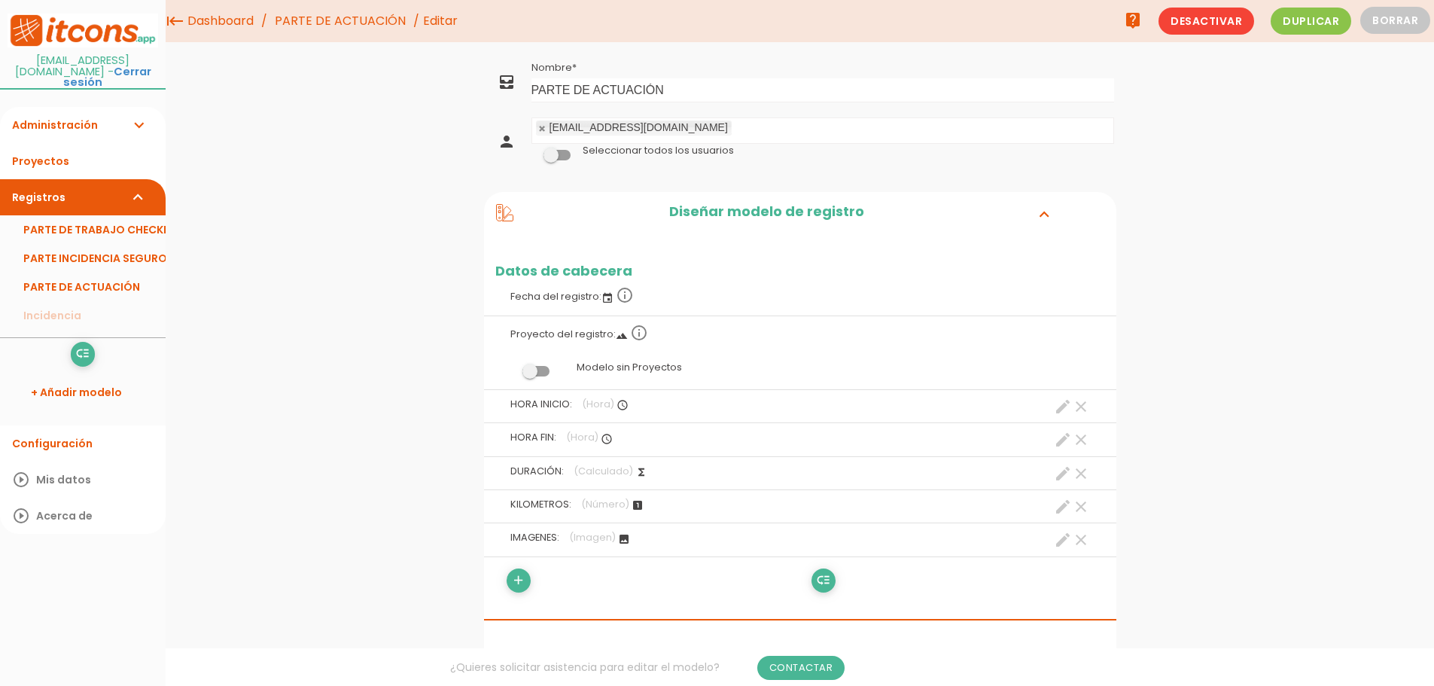
click at [1082, 408] on icon "clear" at bounding box center [1081, 406] width 18 height 18
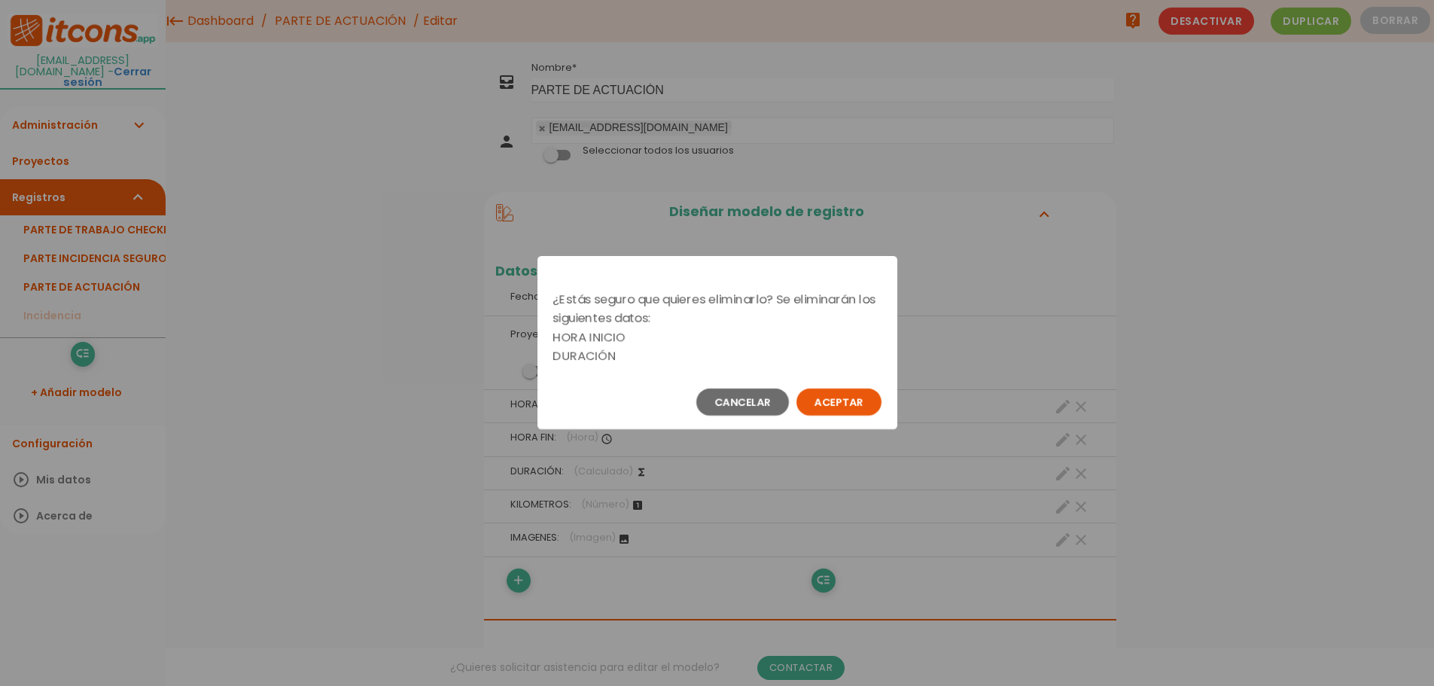
click at [841, 401] on button "Aceptar" at bounding box center [838, 401] width 85 height 27
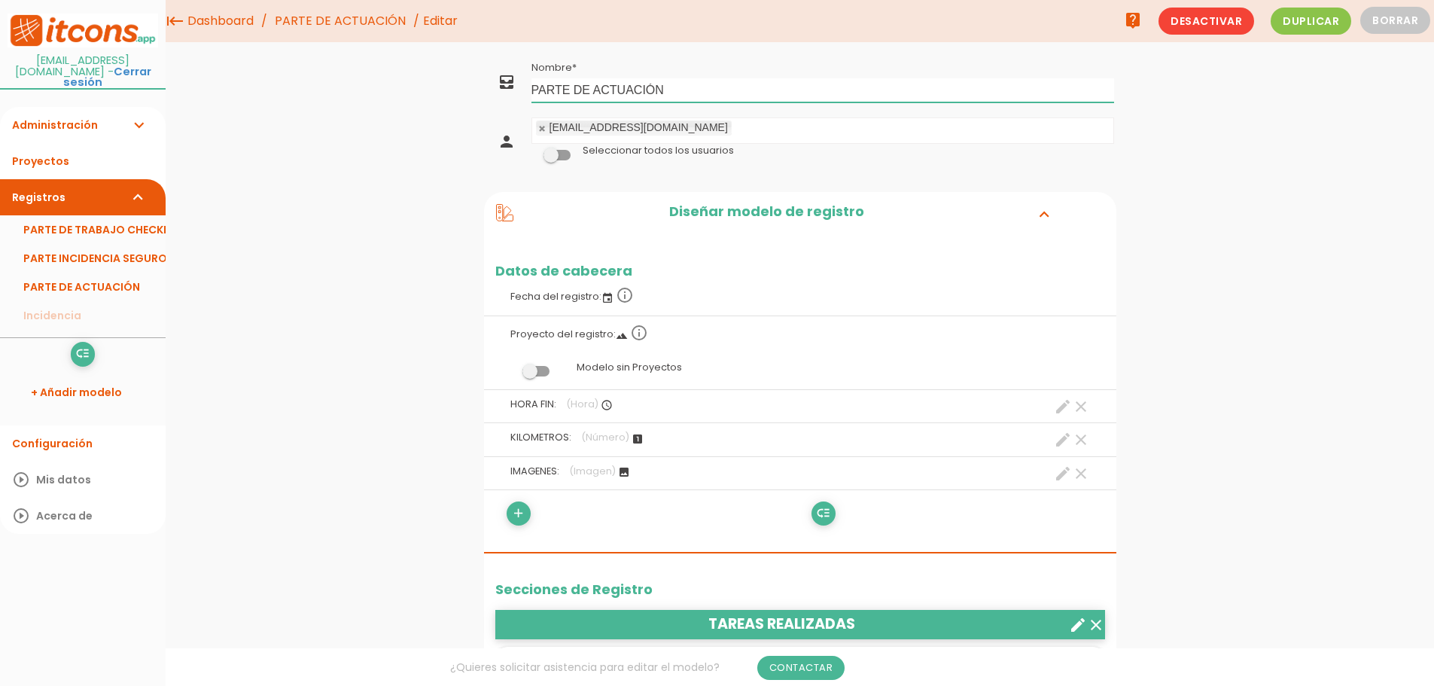
drag, startPoint x: 691, startPoint y: 91, endPoint x: 674, endPoint y: 144, distance: 55.2
click at [526, 99] on tr "all_inbox Nombre PARTE DE ACTUACIÓN" at bounding box center [800, 81] width 632 height 49
type input "parte de trabajo"
click at [553, 160] on span at bounding box center [556, 155] width 27 height 11
click at [531, 151] on input "checkbox" at bounding box center [531, 151] width 0 height 0
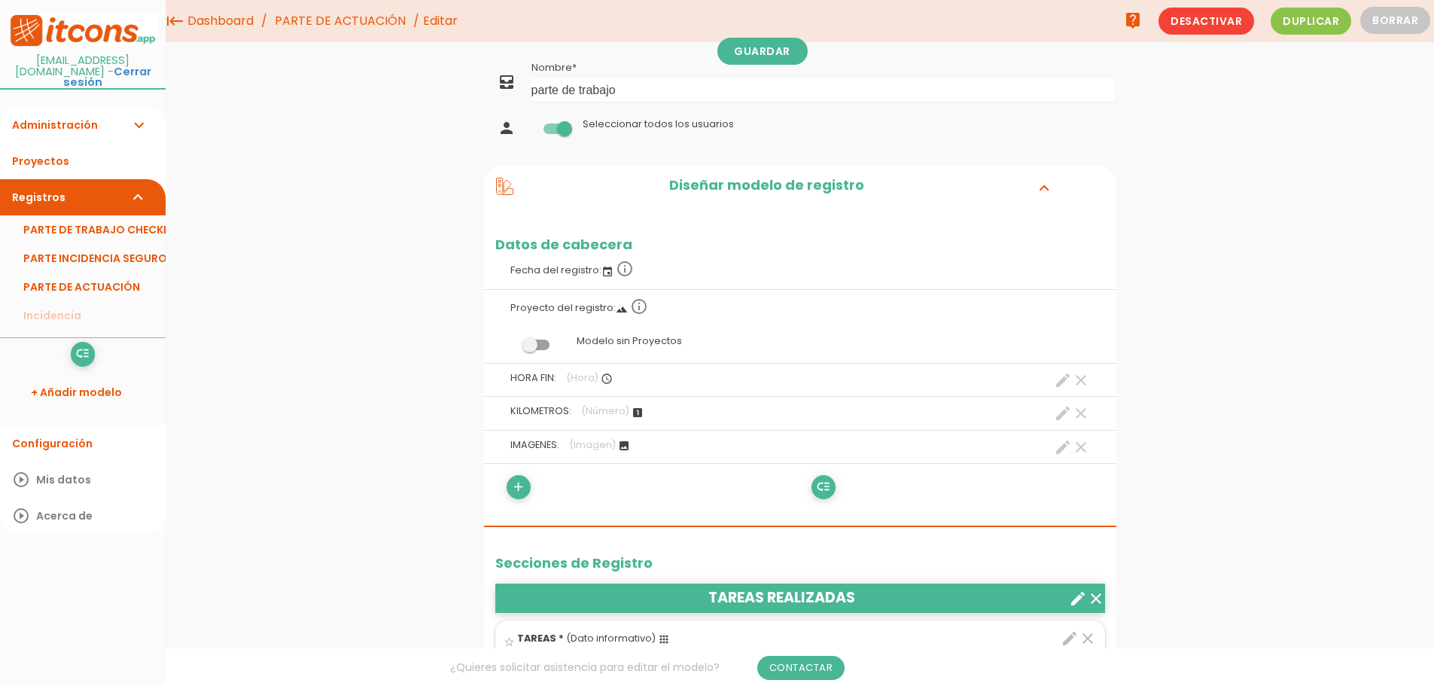
click at [1047, 185] on icon "expand_more" at bounding box center [1044, 188] width 24 height 20
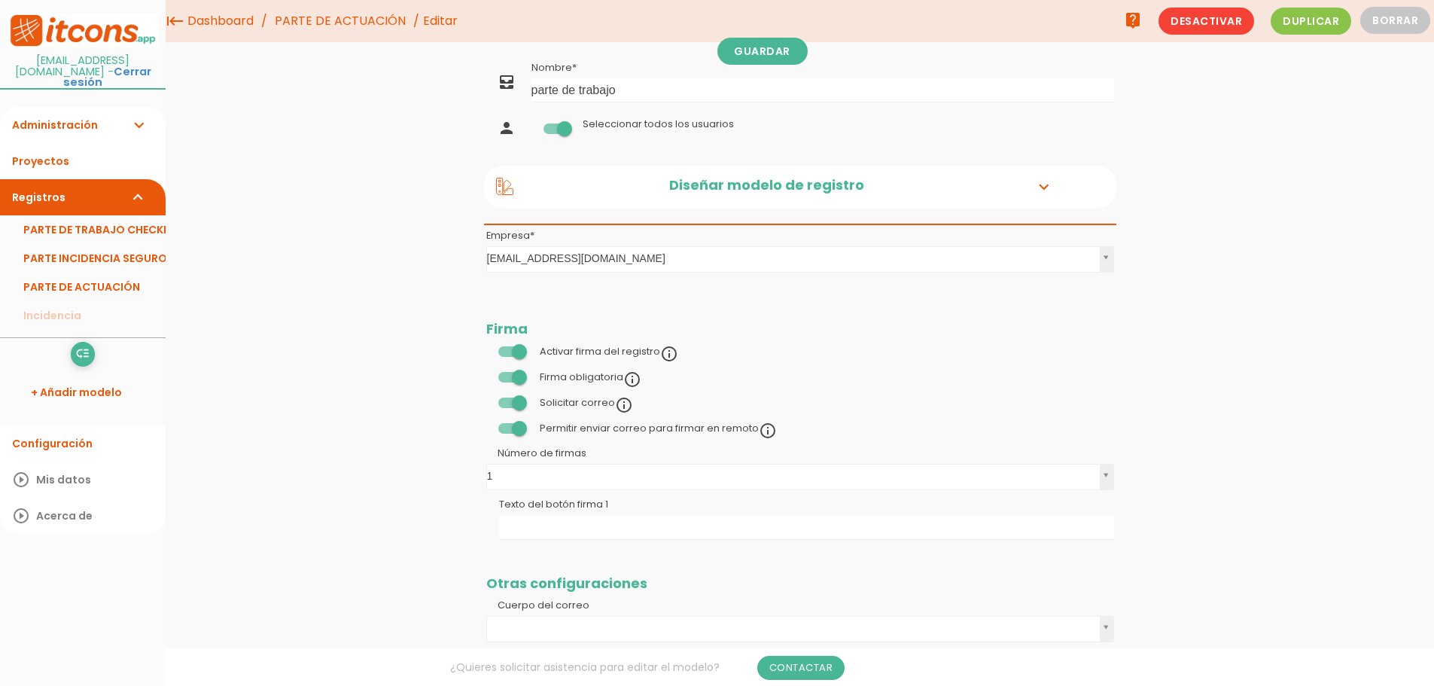
click at [1047, 185] on icon "expand_more" at bounding box center [1044, 188] width 24 height 20
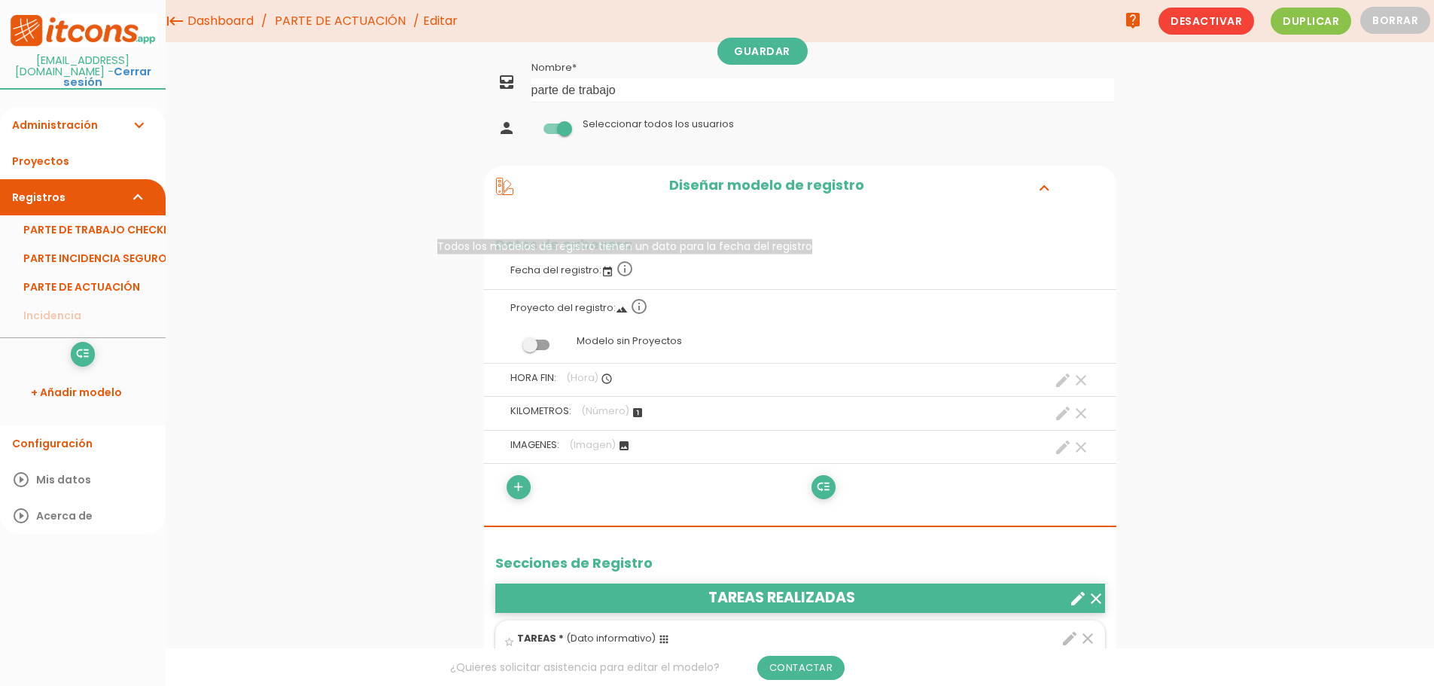
click at [619, 266] on icon "info_outline" at bounding box center [625, 269] width 18 height 18
click at [1081, 414] on icon "clear" at bounding box center [1081, 413] width 18 height 18
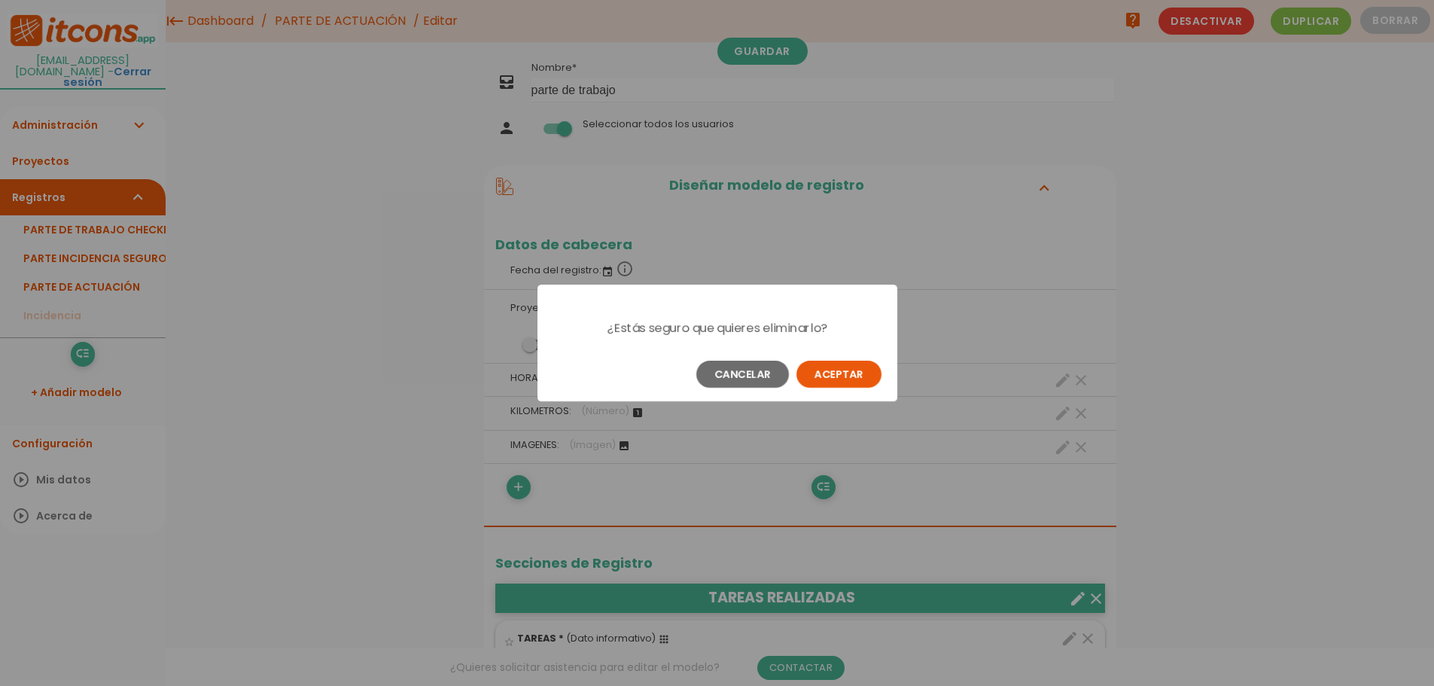
click at [839, 365] on button "Aceptar" at bounding box center [838, 373] width 85 height 27
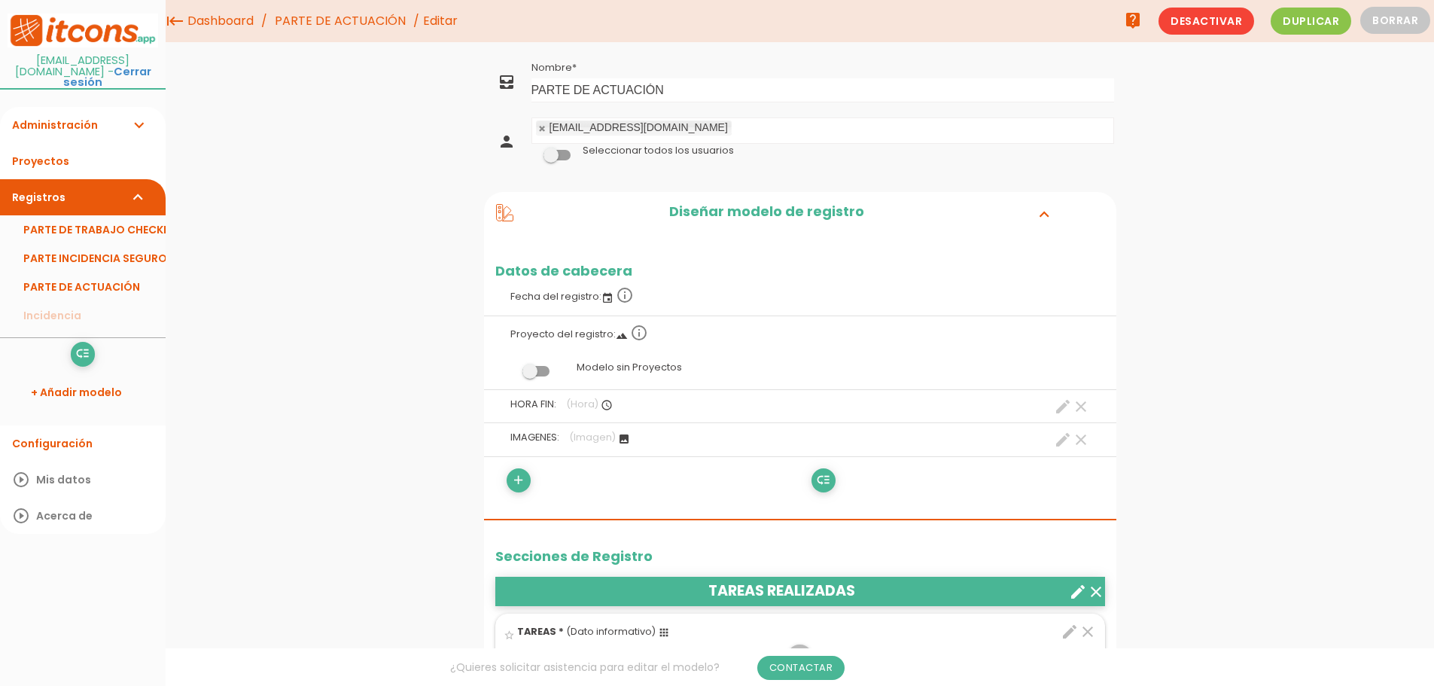
click at [1078, 438] on icon "clear" at bounding box center [1081, 439] width 18 height 18
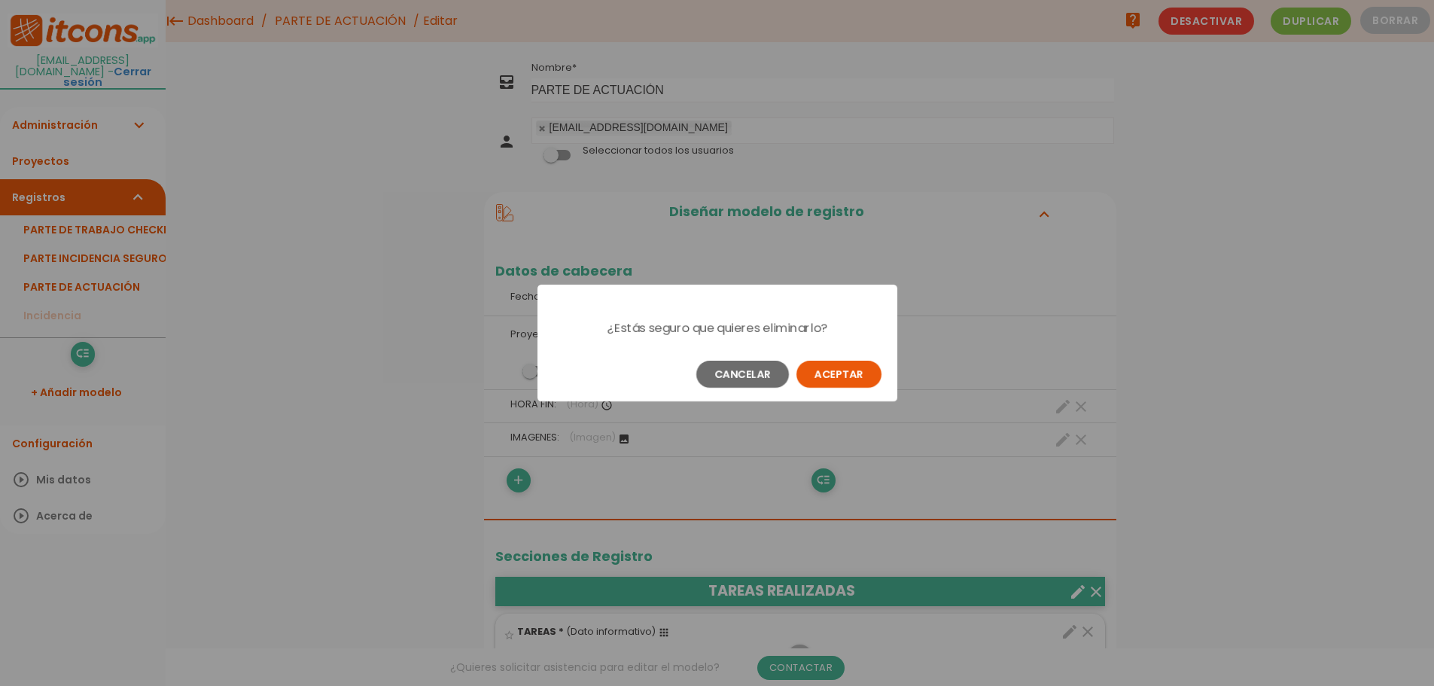
click at [843, 376] on button "Aceptar" at bounding box center [838, 373] width 85 height 27
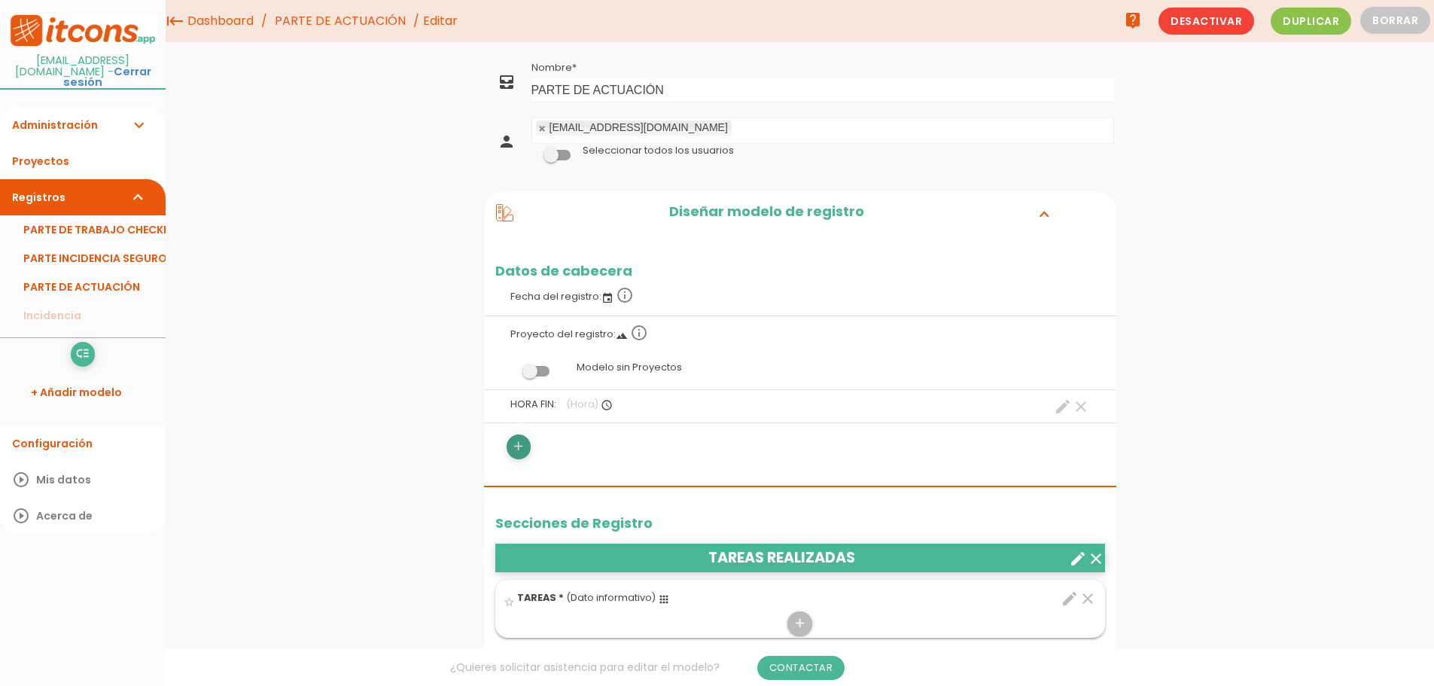
click at [518, 445] on icon "add" at bounding box center [518, 446] width 14 height 24
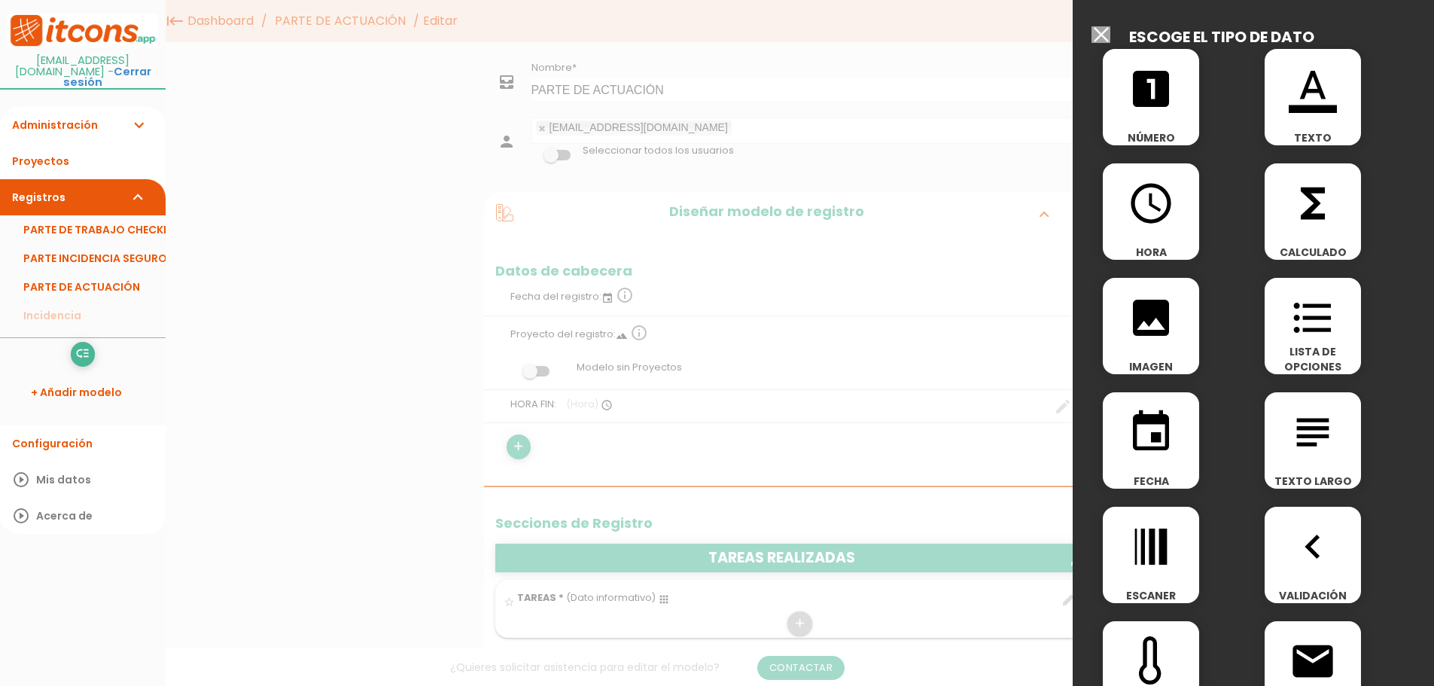
click at [1150, 220] on icon "access_time" at bounding box center [1151, 203] width 48 height 48
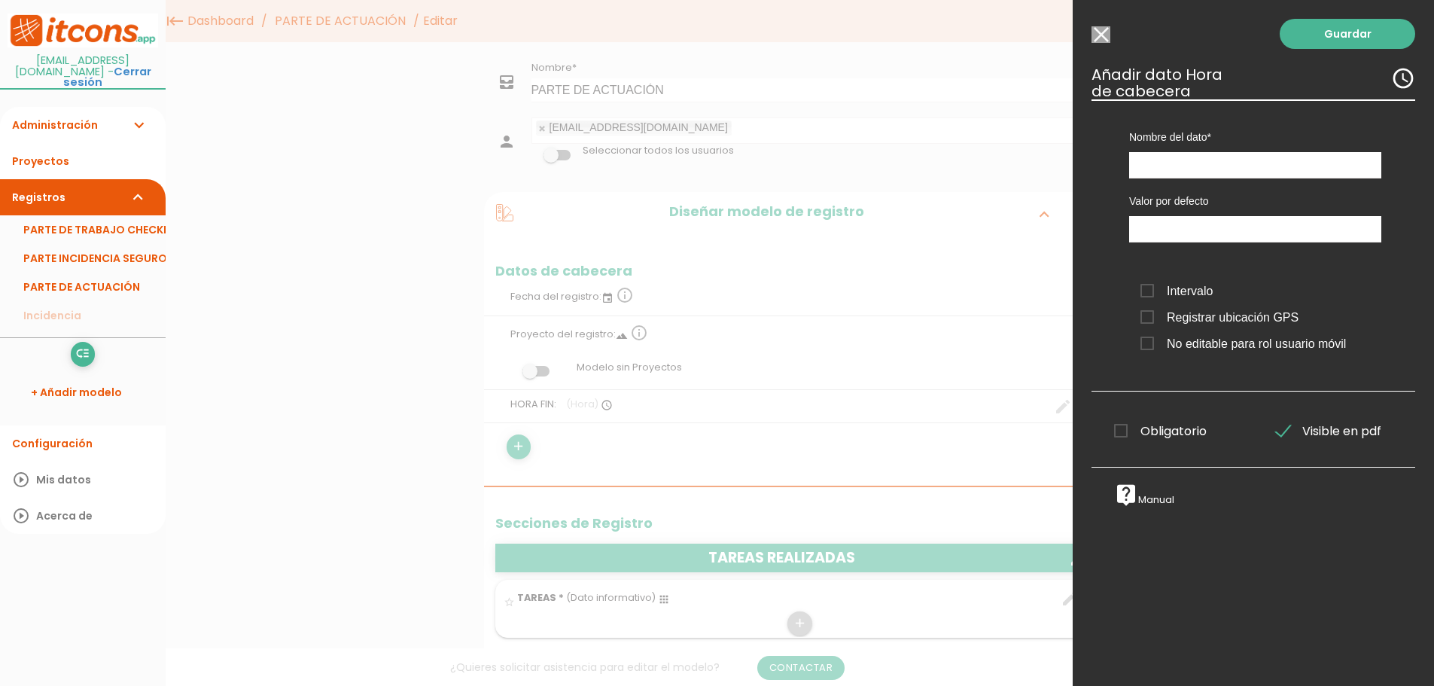
click at [1147, 290] on span "Intervalo" at bounding box center [1176, 290] width 72 height 19
click at [0, 0] on input "Intervalo" at bounding box center [0, 0] width 0 height 0
click at [1173, 171] on input "text" at bounding box center [1255, 165] width 252 height 26
type input "d"
type input "DURACION"
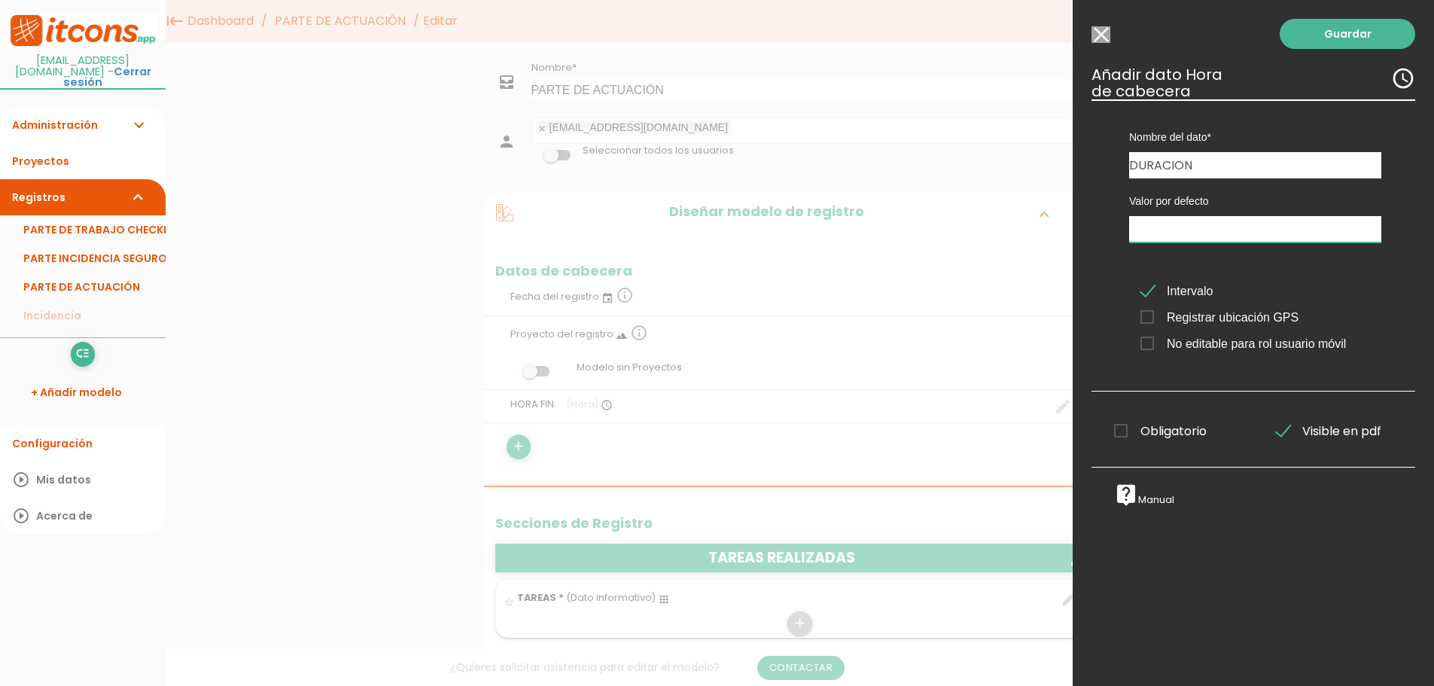
type input "16:36"
click at [1190, 223] on input "16:36" at bounding box center [1255, 229] width 252 height 26
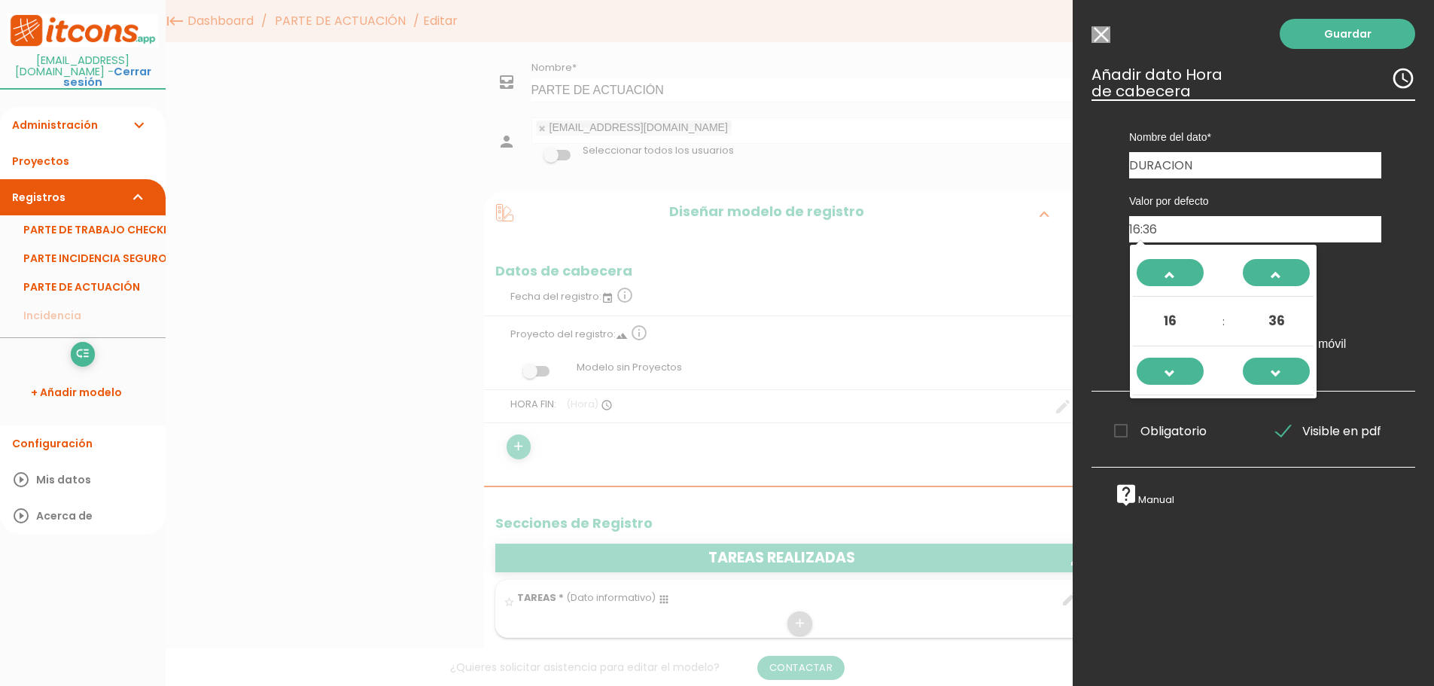
click at [1240, 415] on div "Obligatorio Obligatorio" at bounding box center [1172, 429] width 162 height 30
drag, startPoint x: 1180, startPoint y: 229, endPoint x: 1104, endPoint y: 242, distance: 77.2
click at [1104, 242] on div "Nombre del dato HORA FIN DURACION Tipo de dato Recursos Dato informativo Assign…" at bounding box center [1253, 245] width 324 height 292
click at [1257, 513] on div "Guardar ESCOGE EL TIPO DE DATO looks_one NÚMERO format_color_text TEXTO access_…" at bounding box center [1252, 343] width 361 height 686
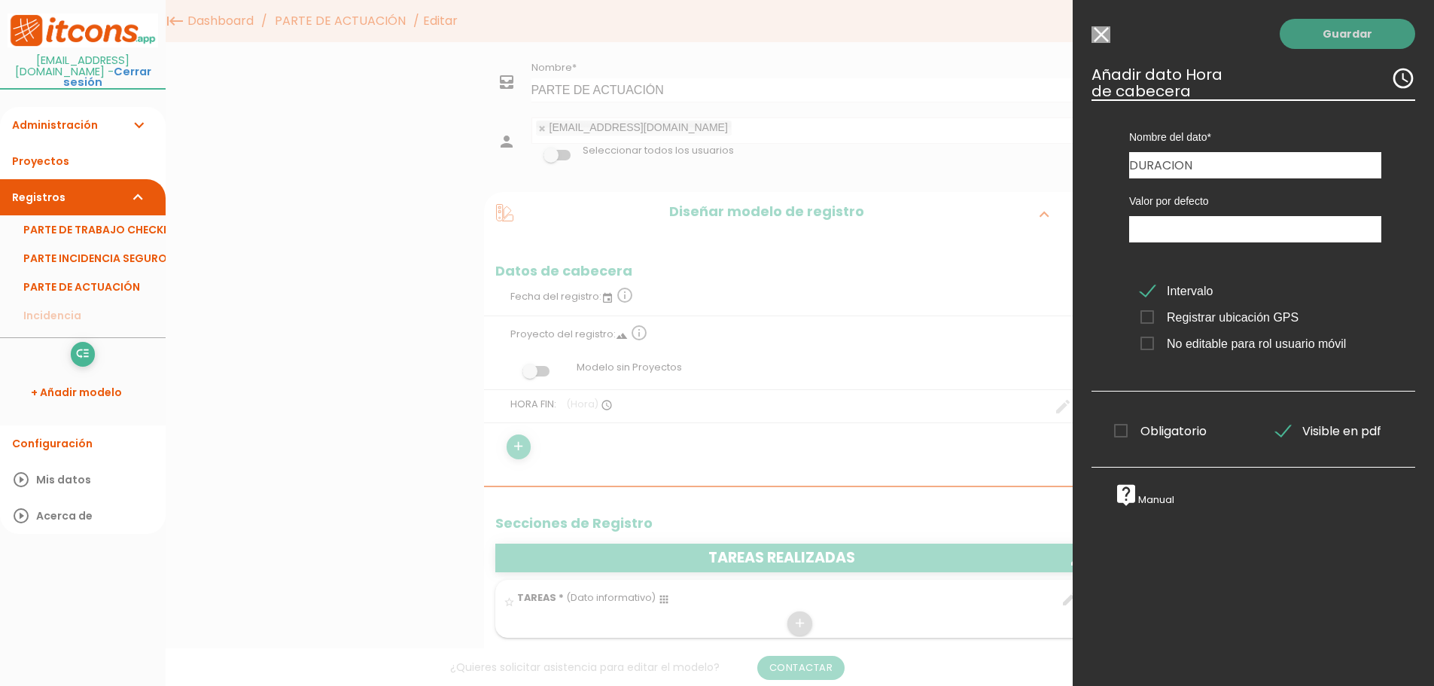
click at [1361, 39] on link "Guardar" at bounding box center [1346, 34] width 135 height 30
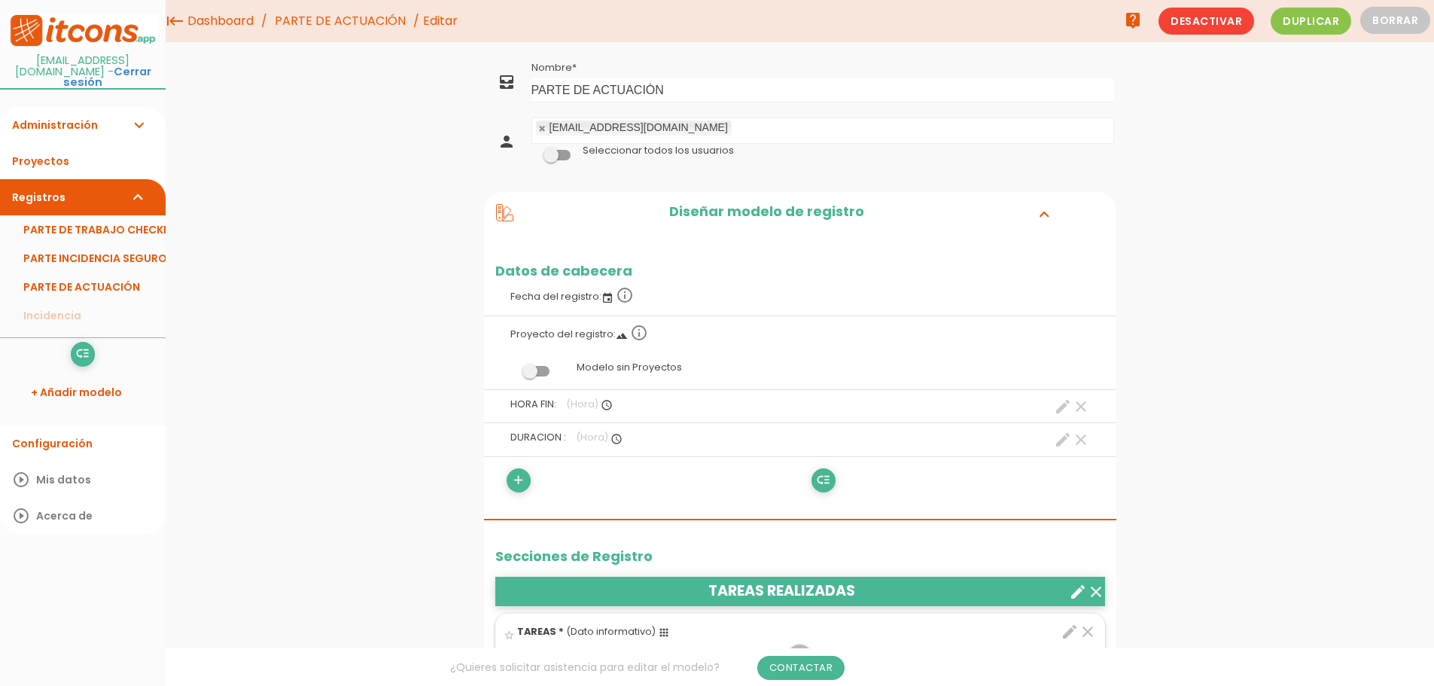
click at [584, 433] on span "(Hora)" at bounding box center [592, 436] width 32 height 13
click at [1082, 406] on icon "clear" at bounding box center [1081, 406] width 18 height 18
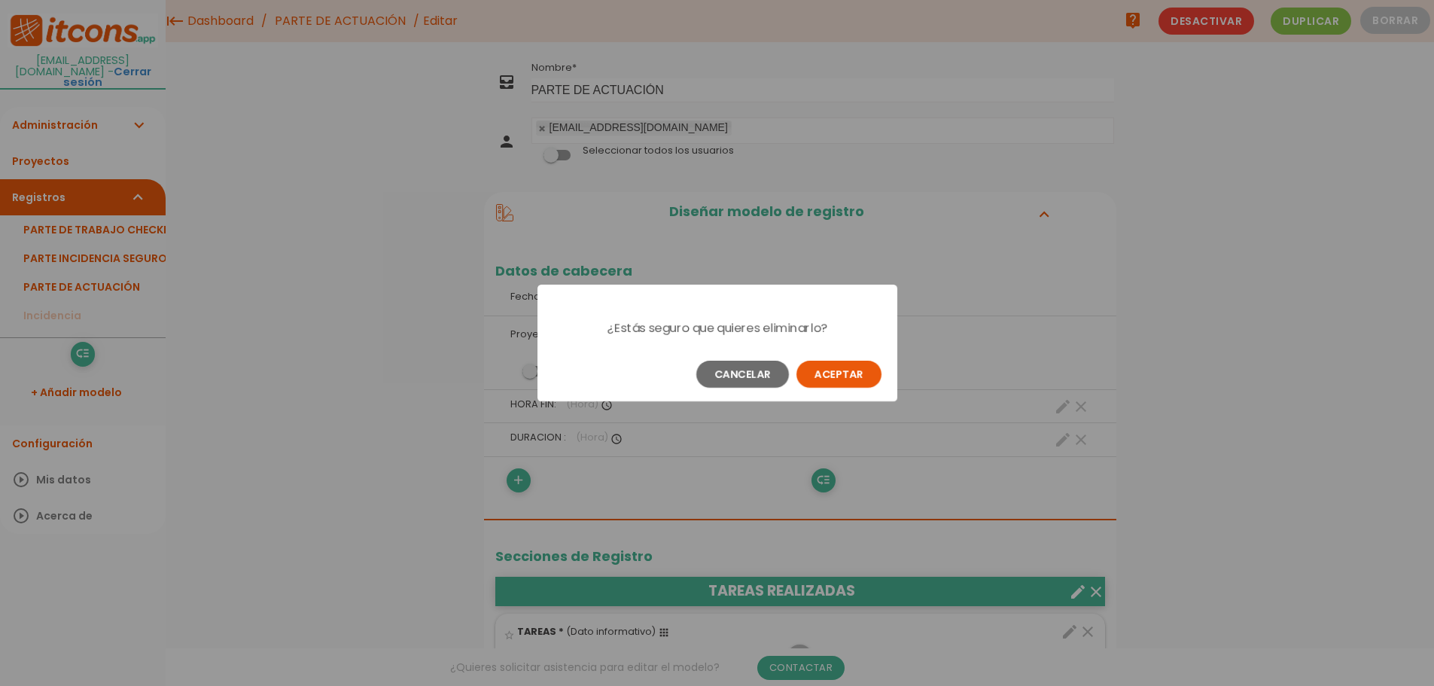
click at [823, 369] on button "Aceptar" at bounding box center [838, 373] width 85 height 27
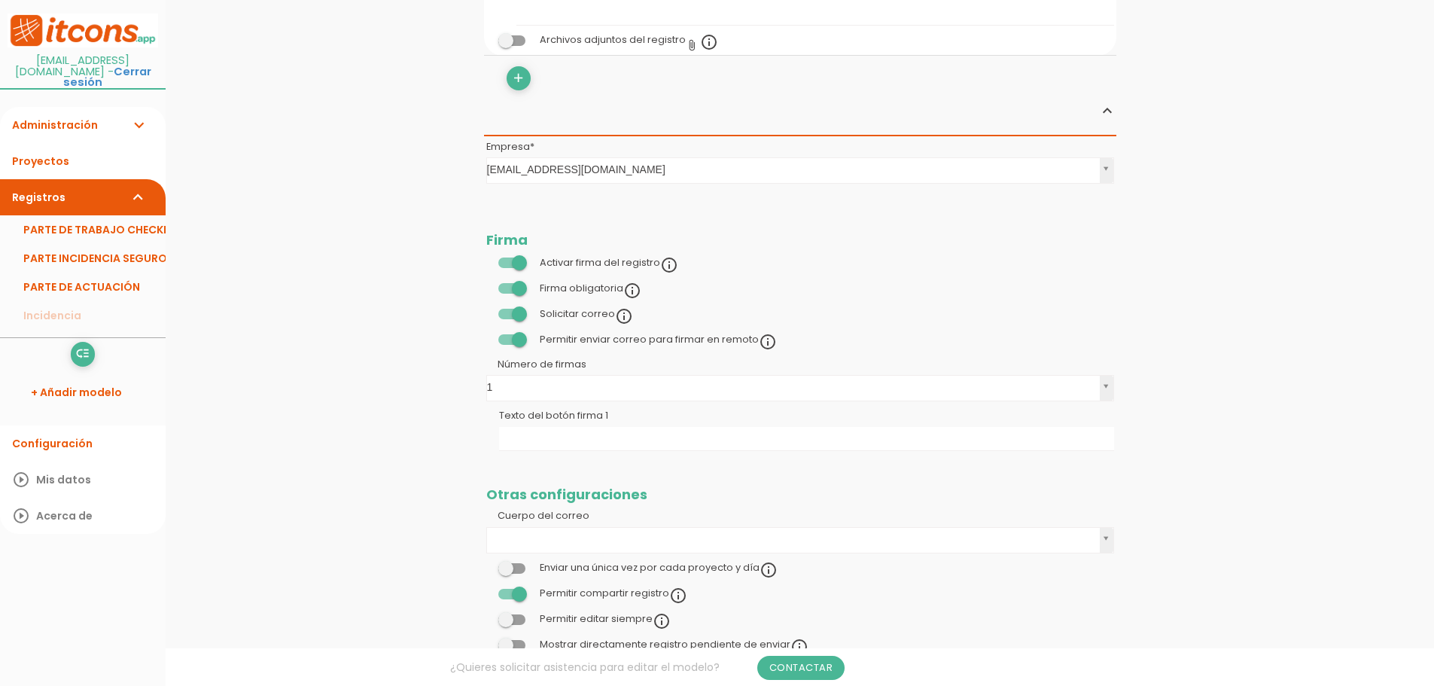
scroll to position [832, 0]
click at [522, 339] on span at bounding box center [511, 338] width 27 height 11
click at [486, 334] on input "checkbox" at bounding box center [486, 334] width 0 height 0
click at [519, 307] on span at bounding box center [511, 312] width 27 height 11
click at [486, 309] on input "checkbox" at bounding box center [486, 309] width 0 height 0
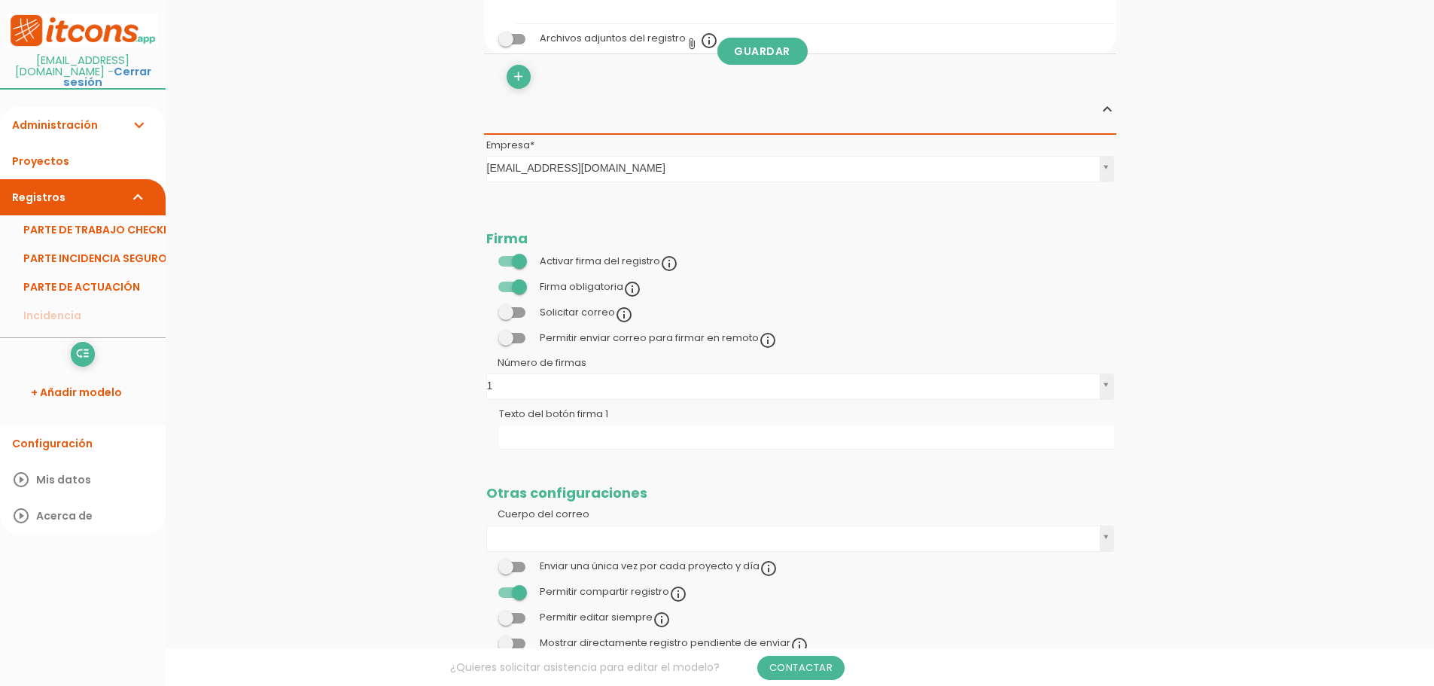
click at [515, 290] on span at bounding box center [511, 286] width 27 height 11
click at [486, 283] on input "checkbox" at bounding box center [486, 283] width 0 height 0
click at [514, 254] on label at bounding box center [511, 261] width 51 height 14
click at [486, 257] on input "checkbox" at bounding box center [486, 257] width 0 height 0
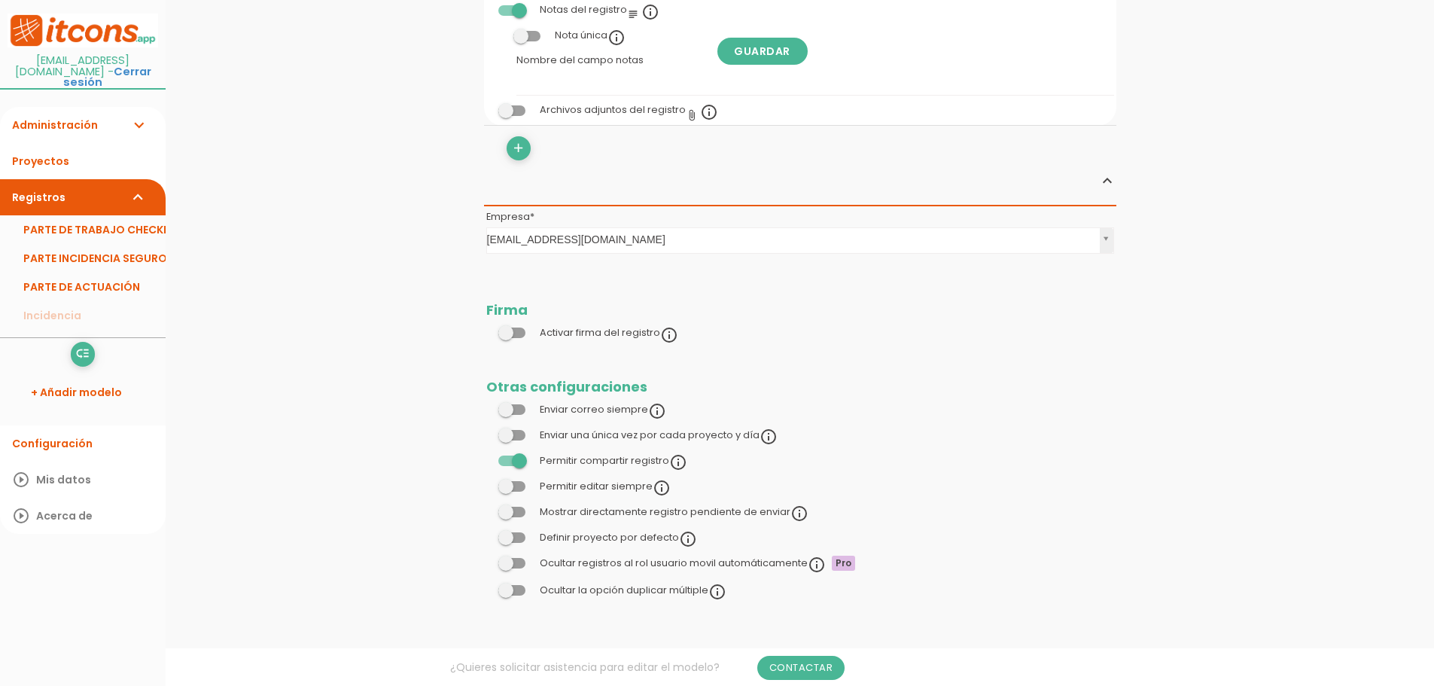
click at [518, 455] on span at bounding box center [511, 460] width 27 height 11
click at [486, 457] on input "checkbox" at bounding box center [486, 457] width 0 height 0
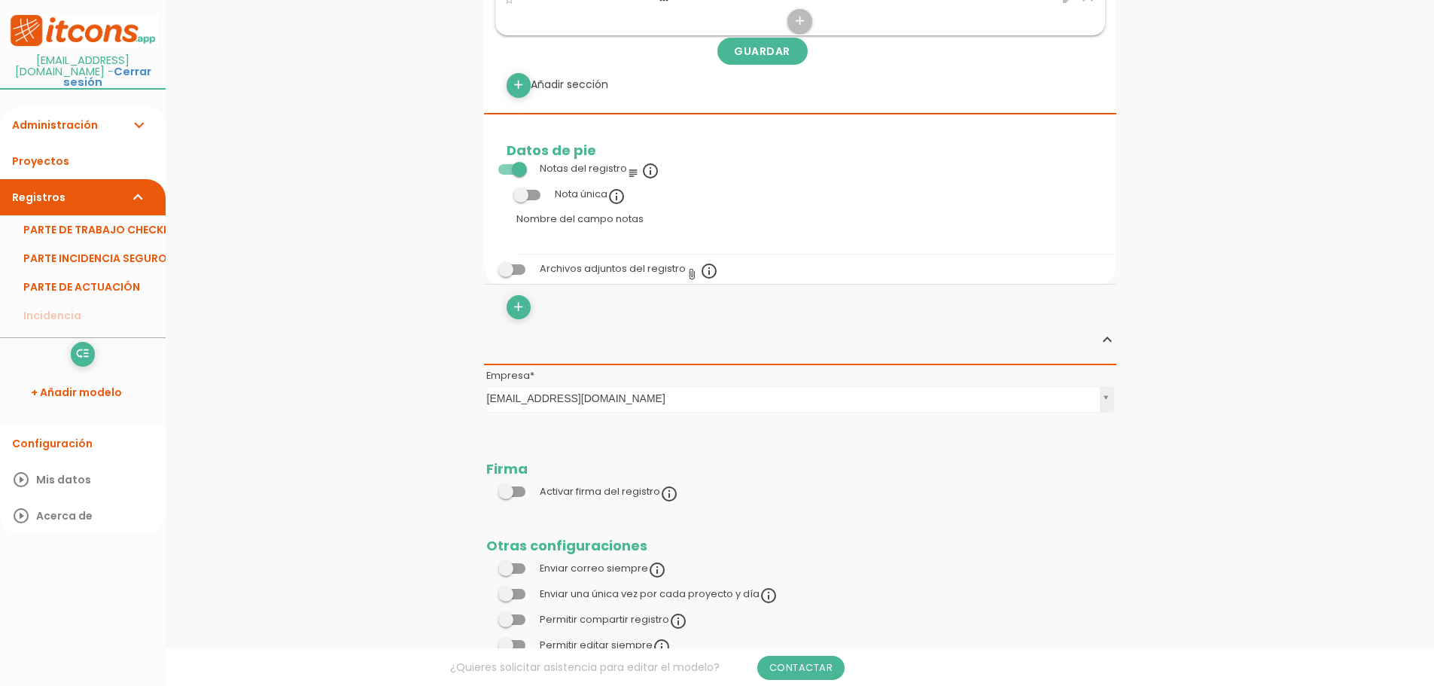
scroll to position [610, 0]
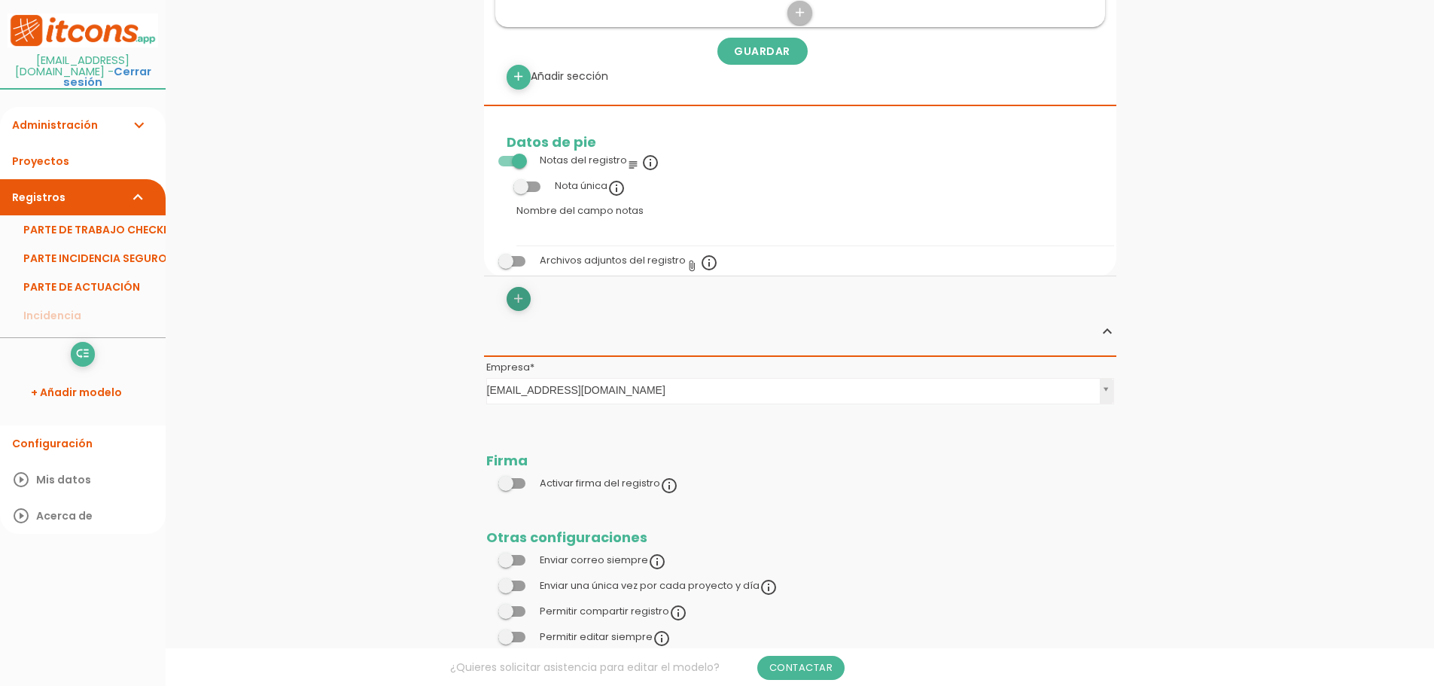
click at [509, 294] on link "add" at bounding box center [518, 299] width 24 height 24
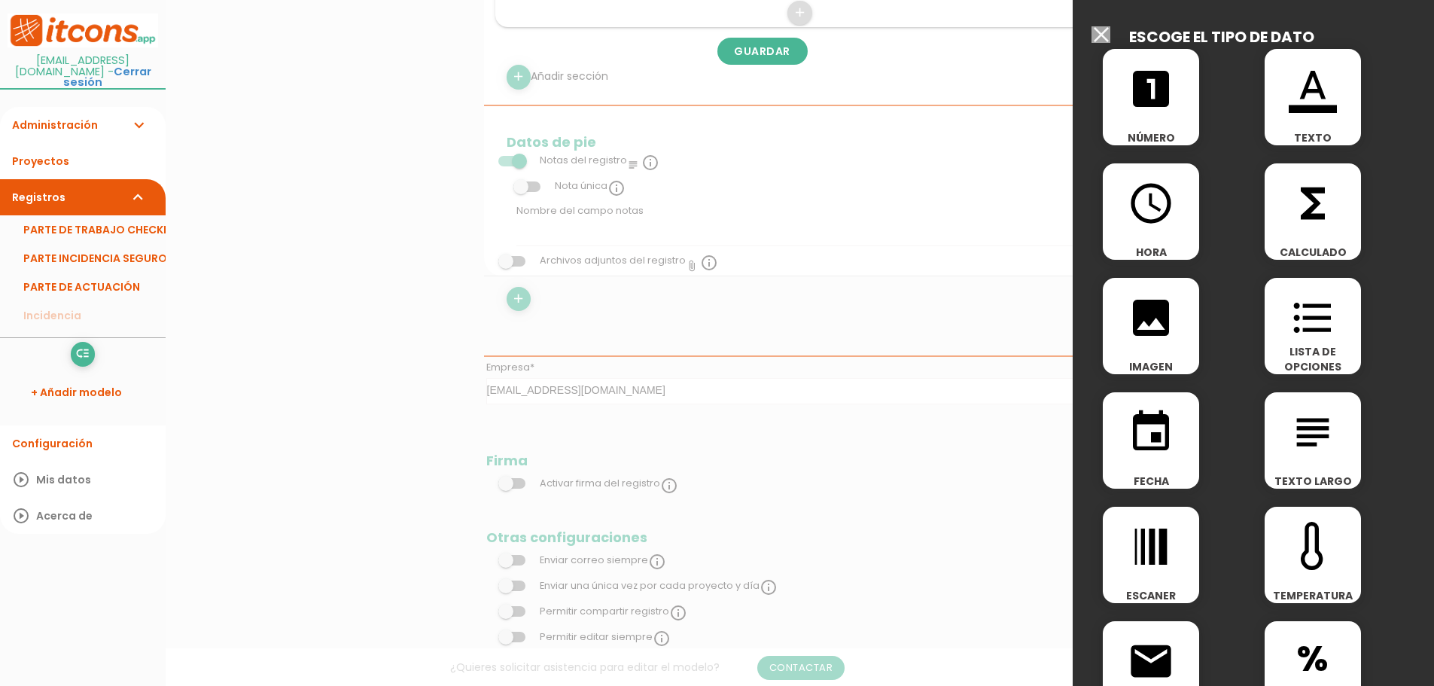
click at [1279, 107] on span "format_color_text" at bounding box center [1312, 81] width 96 height 64
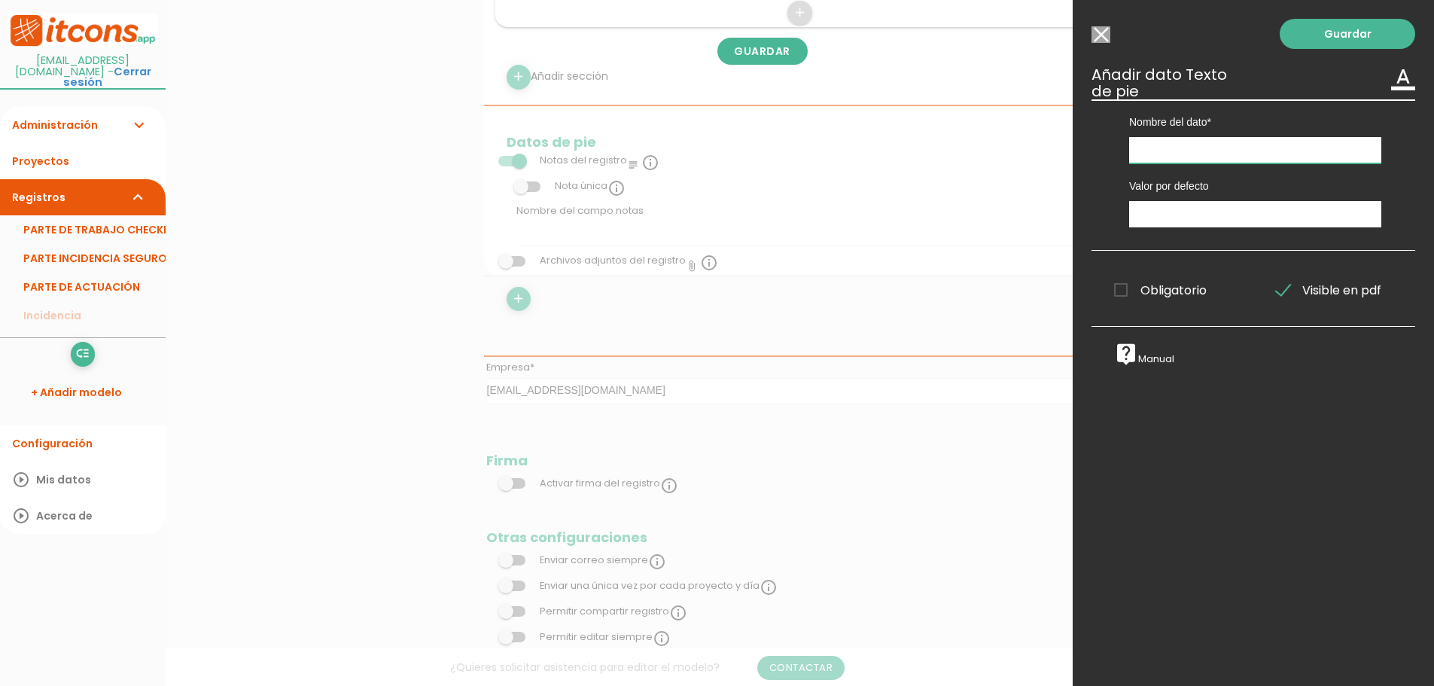
click at [1248, 145] on input "text" at bounding box center [1255, 150] width 252 height 26
click at [1169, 213] on input "text" at bounding box center [1255, 214] width 252 height 26
click at [1203, 131] on div "Nombre del dato" at bounding box center [1254, 131] width 275 height 64
click at [1188, 150] on input "text" at bounding box center [1255, 150] width 252 height 26
type input "TAREA"
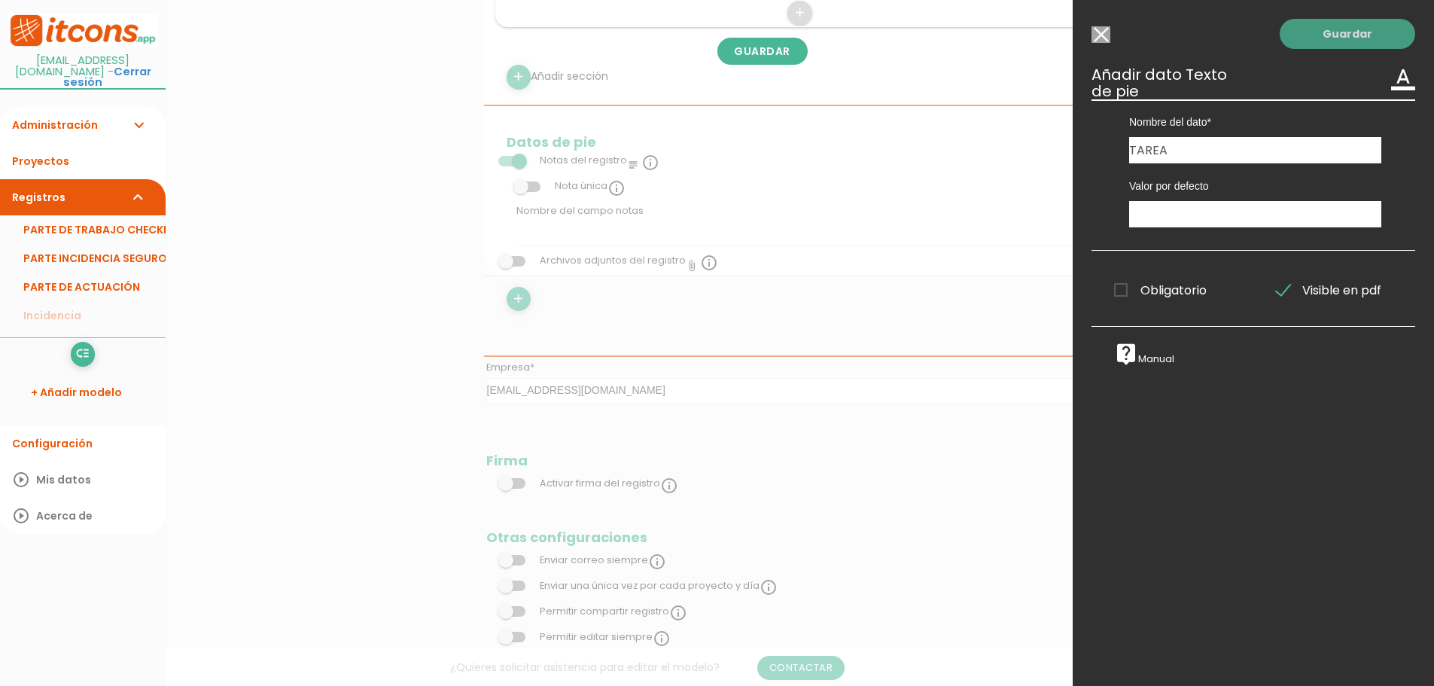
click at [1348, 42] on link "Guardar" at bounding box center [1346, 34] width 135 height 30
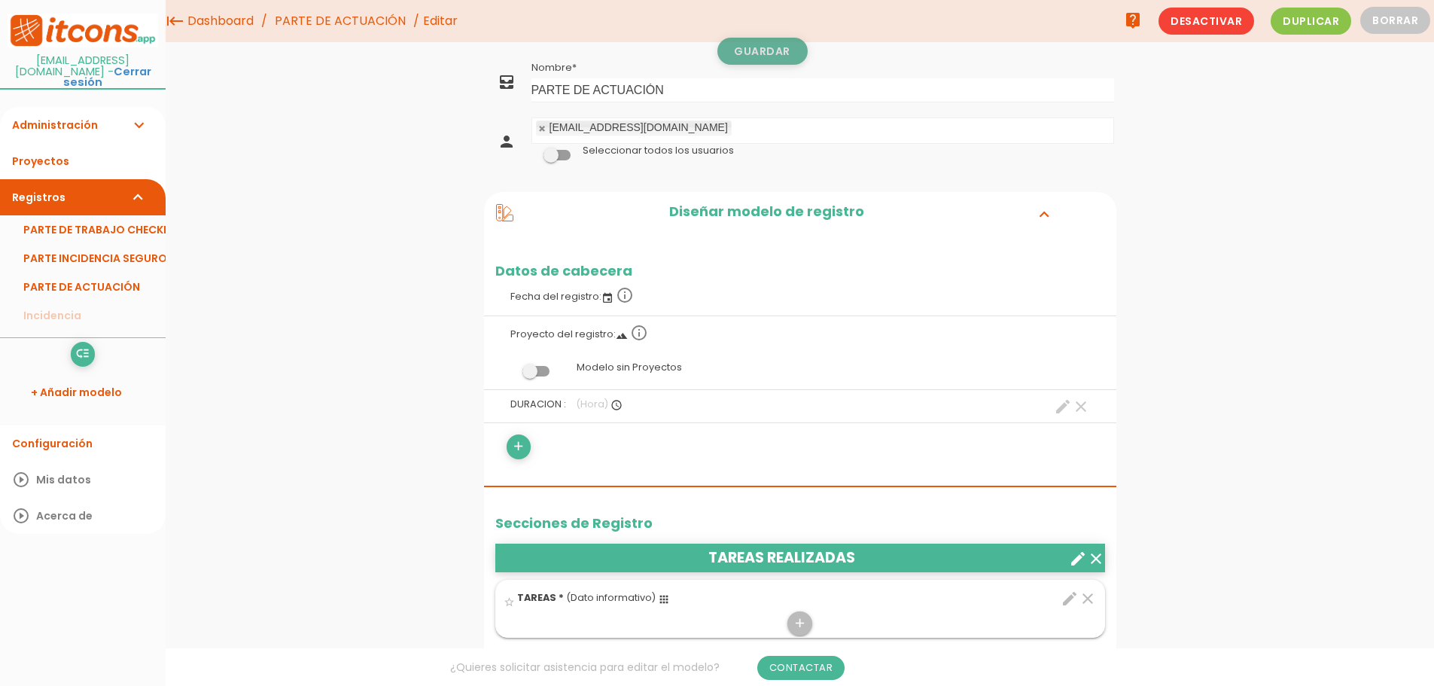
click at [774, 59] on link "Guardar" at bounding box center [762, 51] width 90 height 27
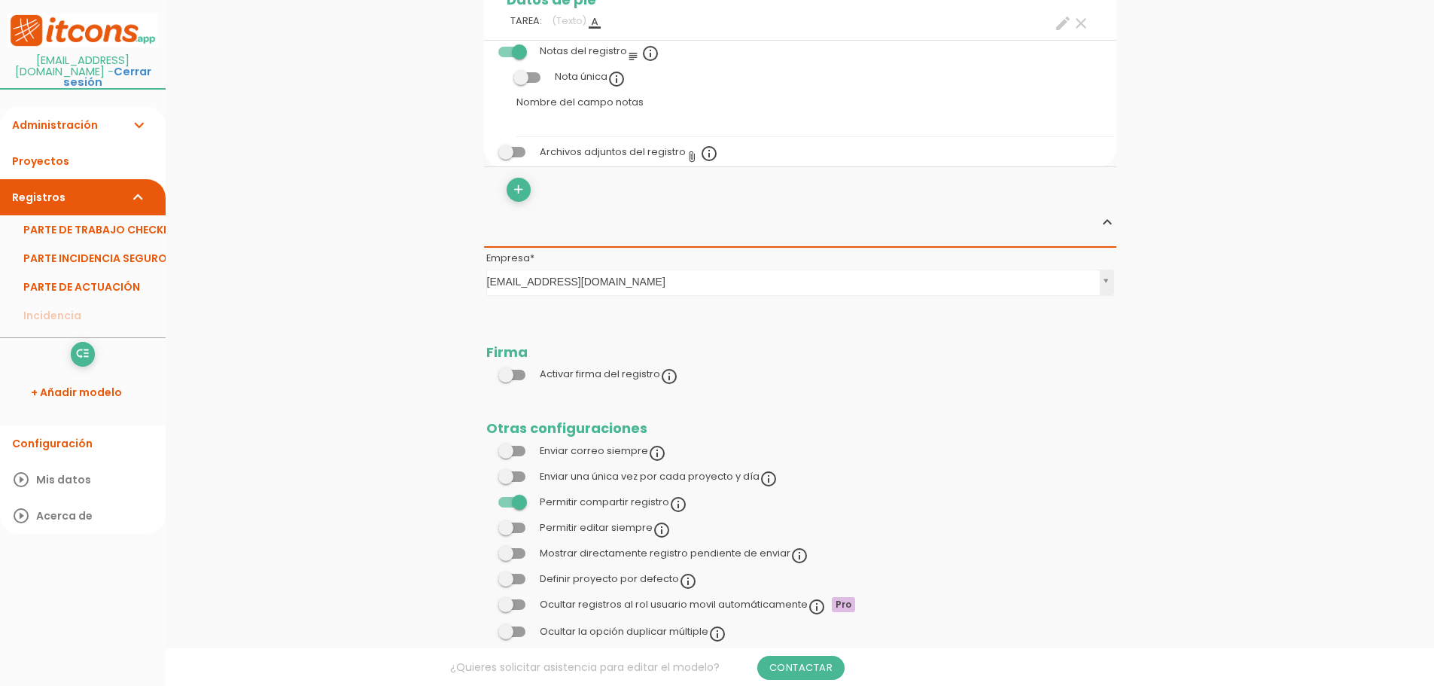
scroll to position [794, 0]
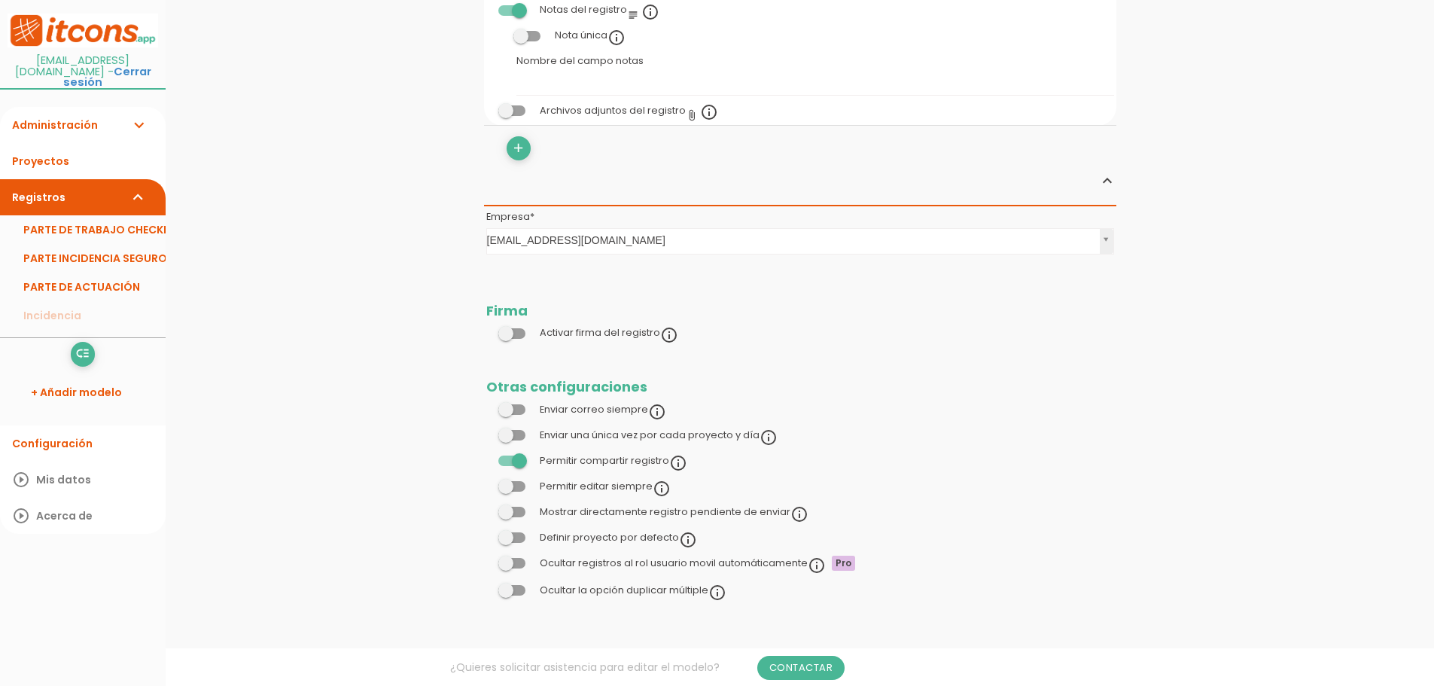
click at [521, 461] on span at bounding box center [511, 460] width 27 height 11
click at [486, 457] on input "checkbox" at bounding box center [486, 457] width 0 height 0
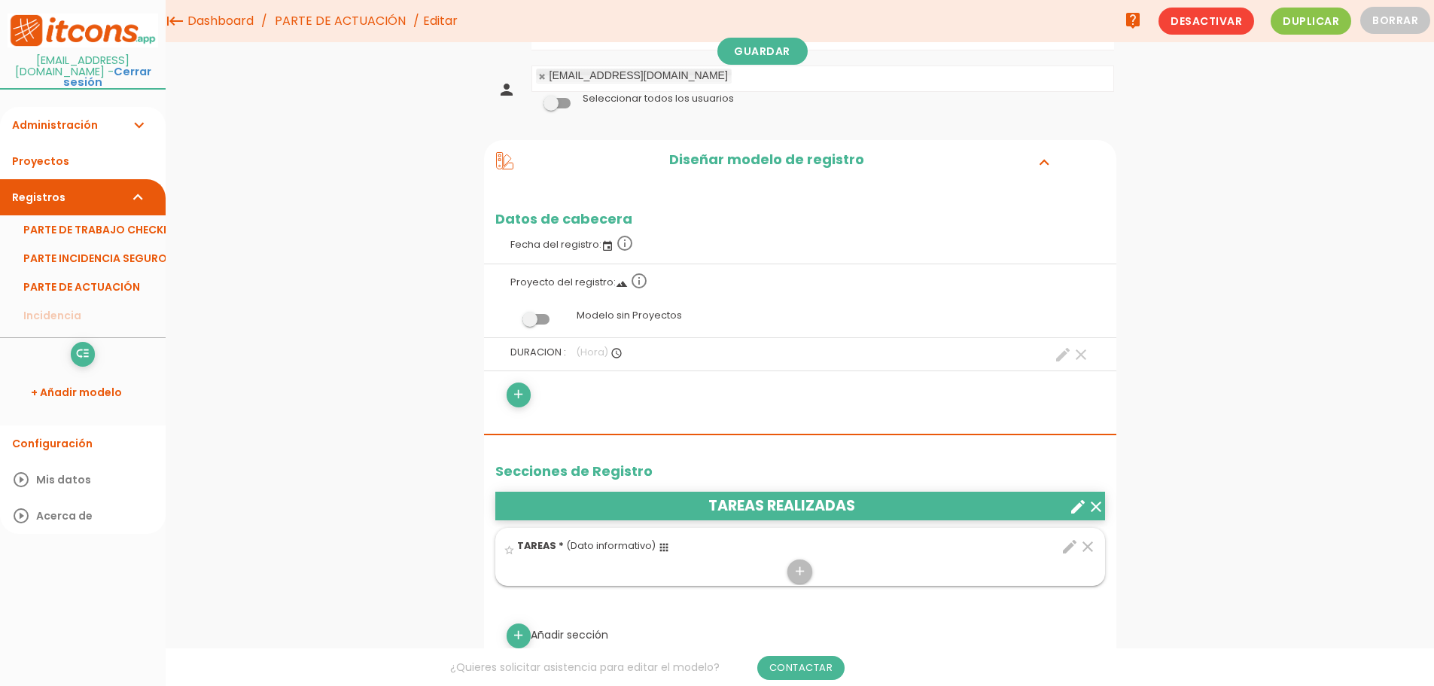
scroll to position [0, 0]
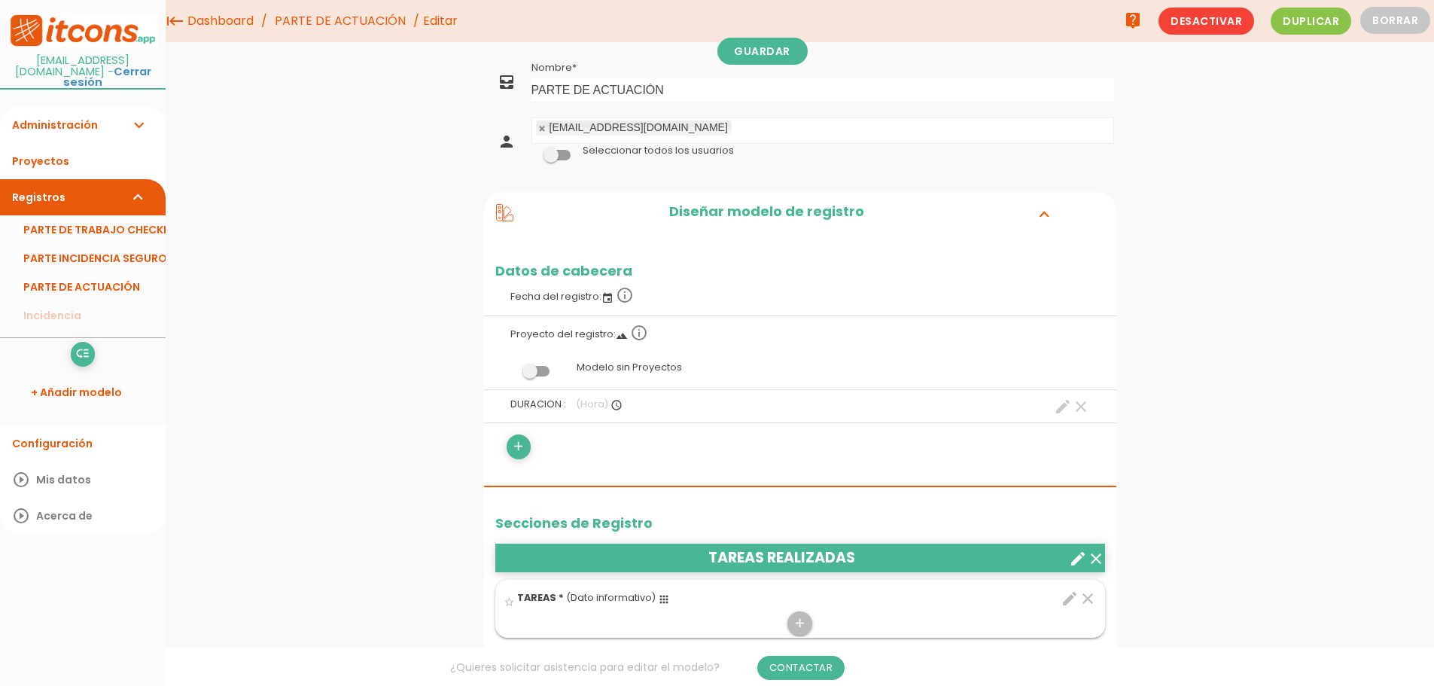
click at [86, 276] on link "PARTE DE ACTUACIÓN" at bounding box center [83, 286] width 166 height 29
